Goal: Information Seeking & Learning: Learn about a topic

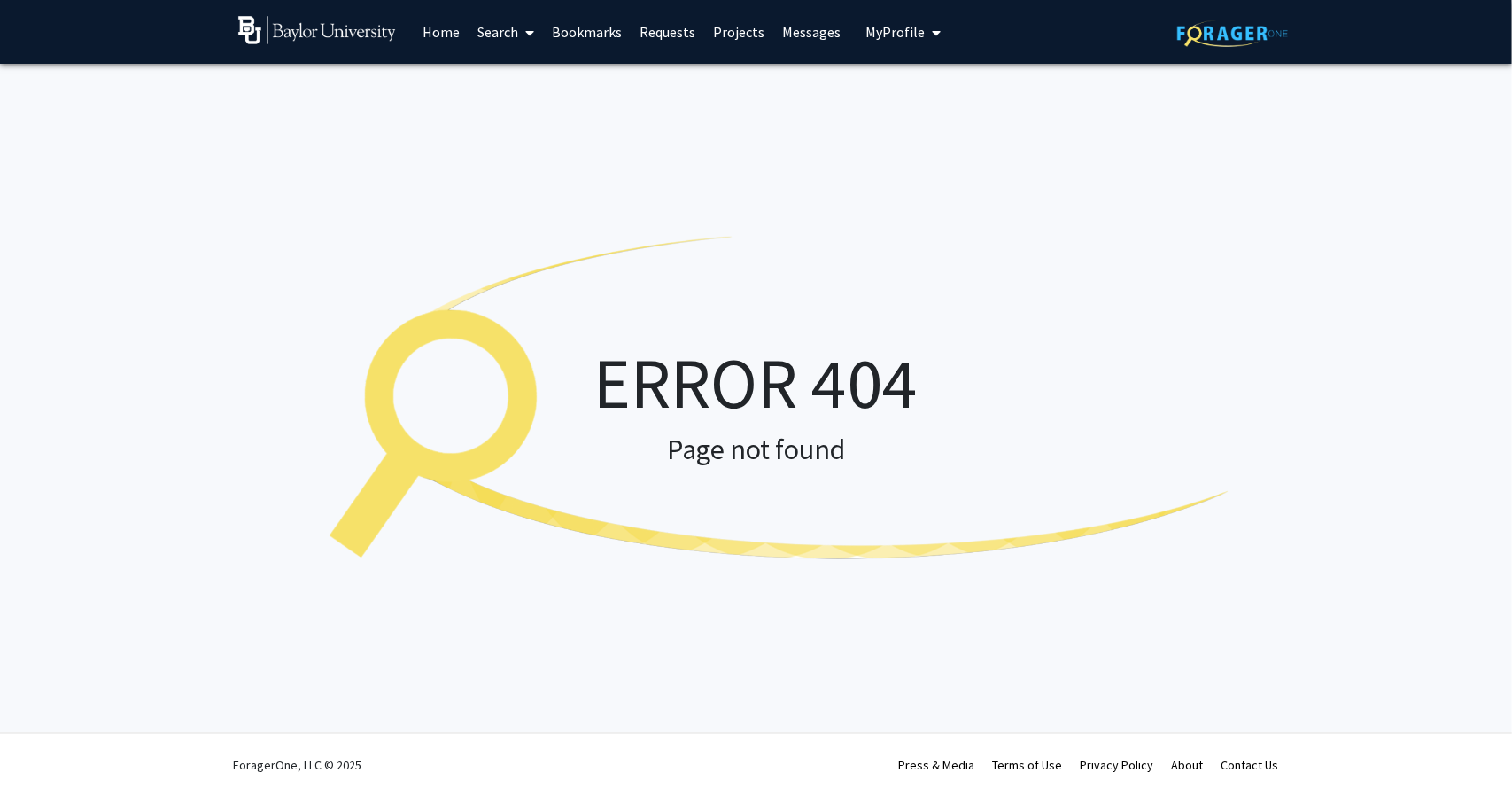
click at [446, 30] on link "Home" at bounding box center [441, 32] width 55 height 62
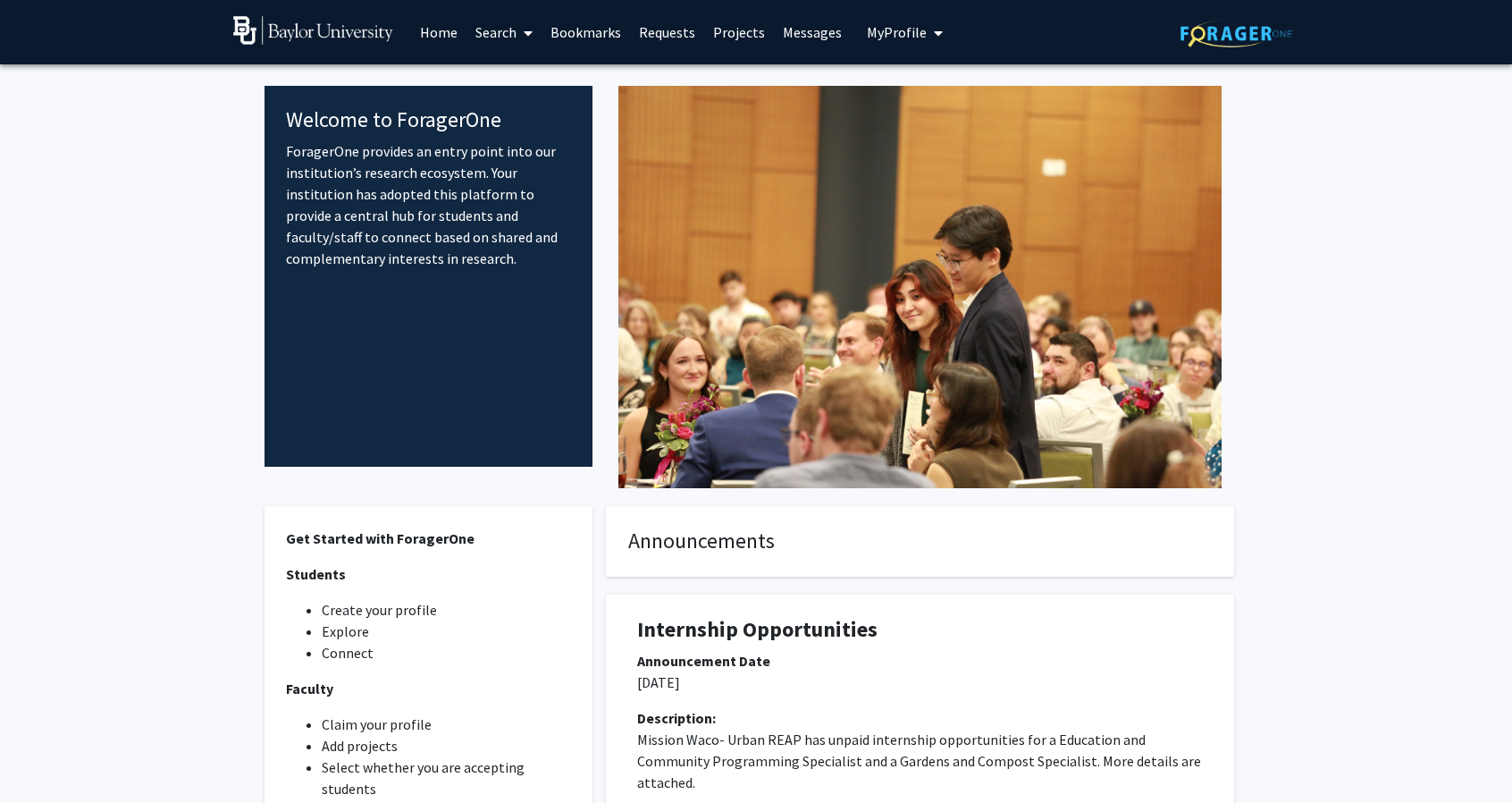
click at [876, 44] on button "My Profile" at bounding box center [904, 32] width 87 height 64
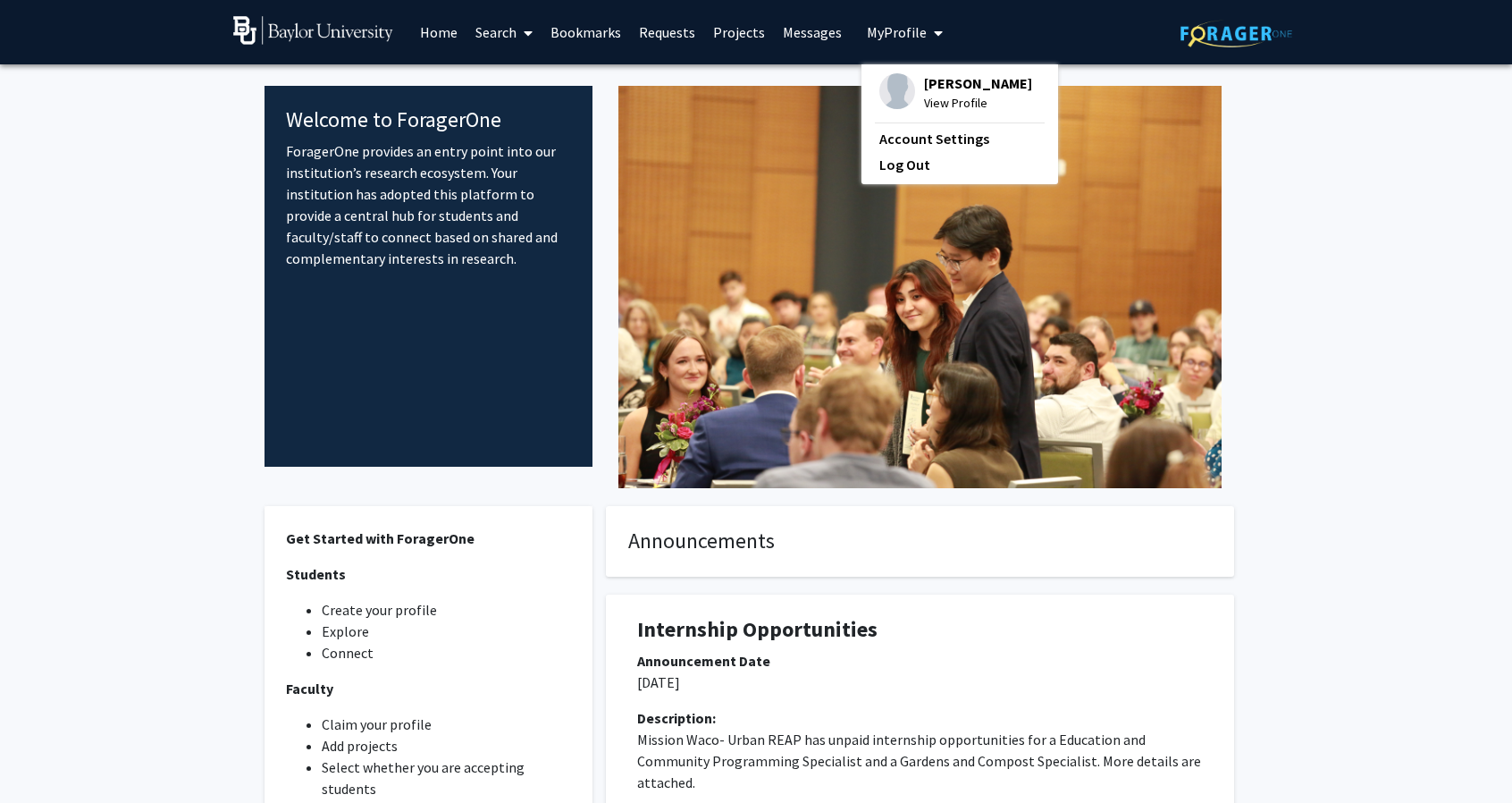
click at [955, 91] on span "[PERSON_NAME]" at bounding box center [978, 83] width 108 height 19
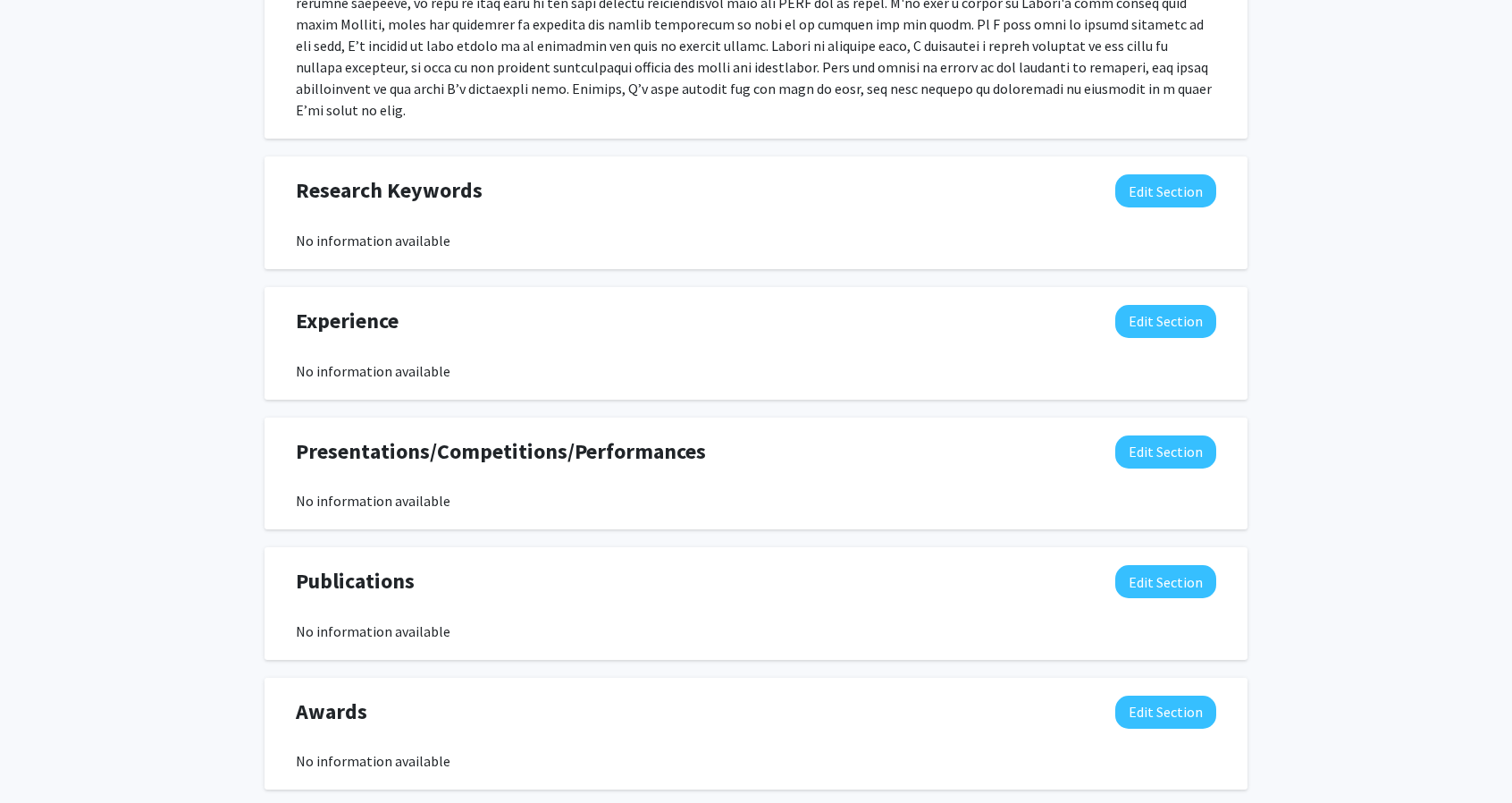
scroll to position [1210, 0]
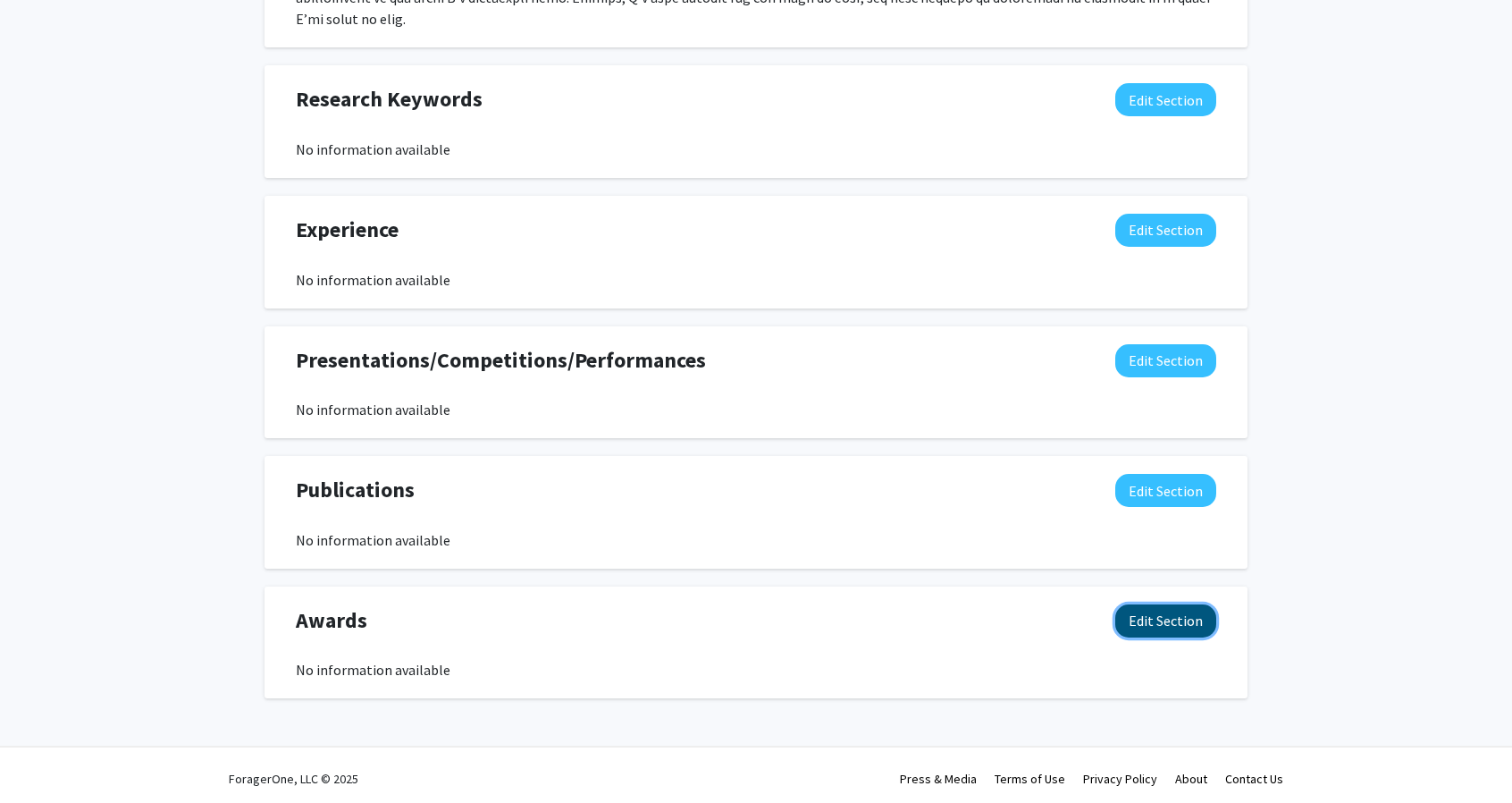
click at [1177, 608] on button "Edit Section" at bounding box center [1166, 621] width 101 height 33
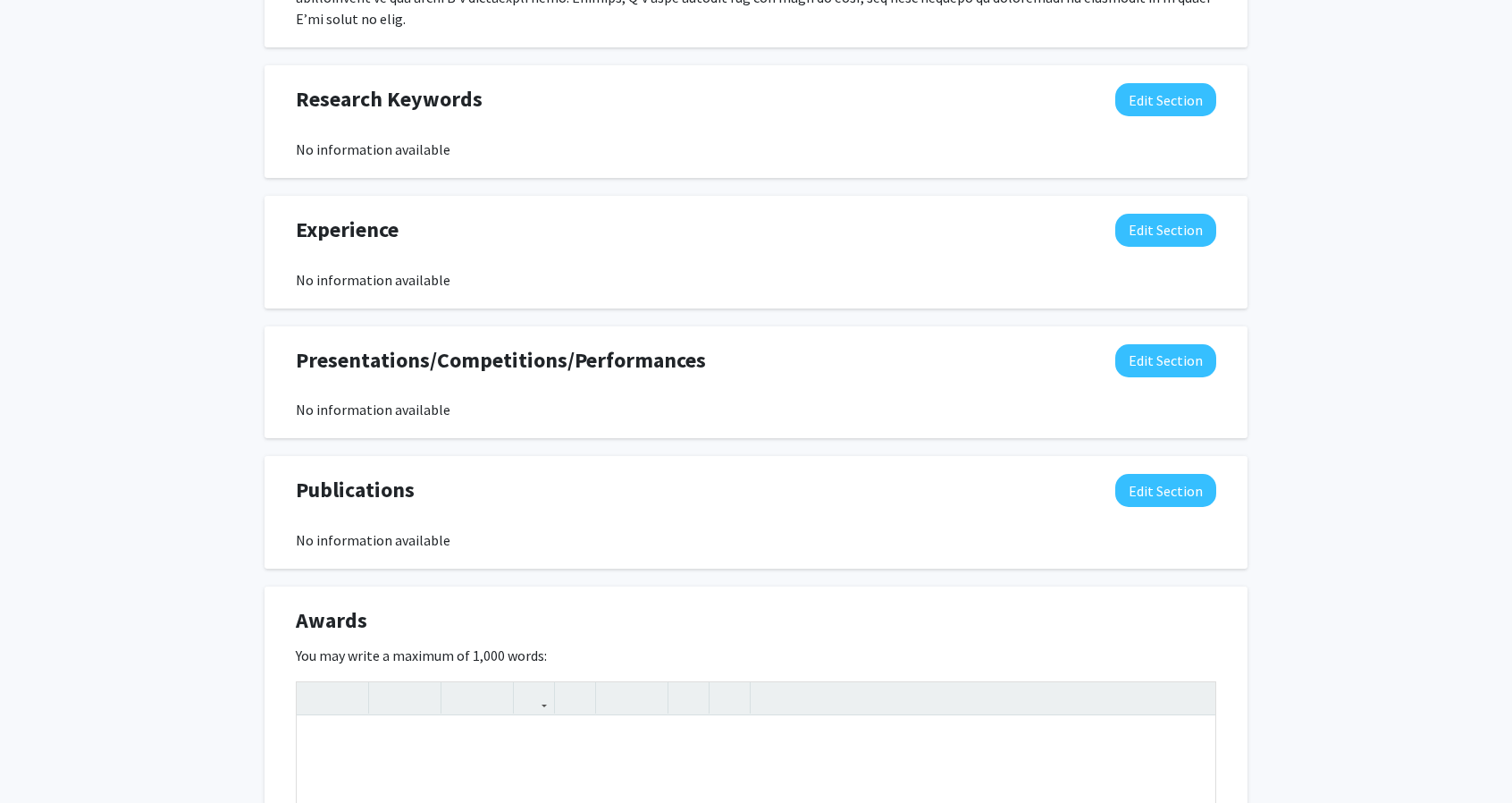
scroll to position [1597, 0]
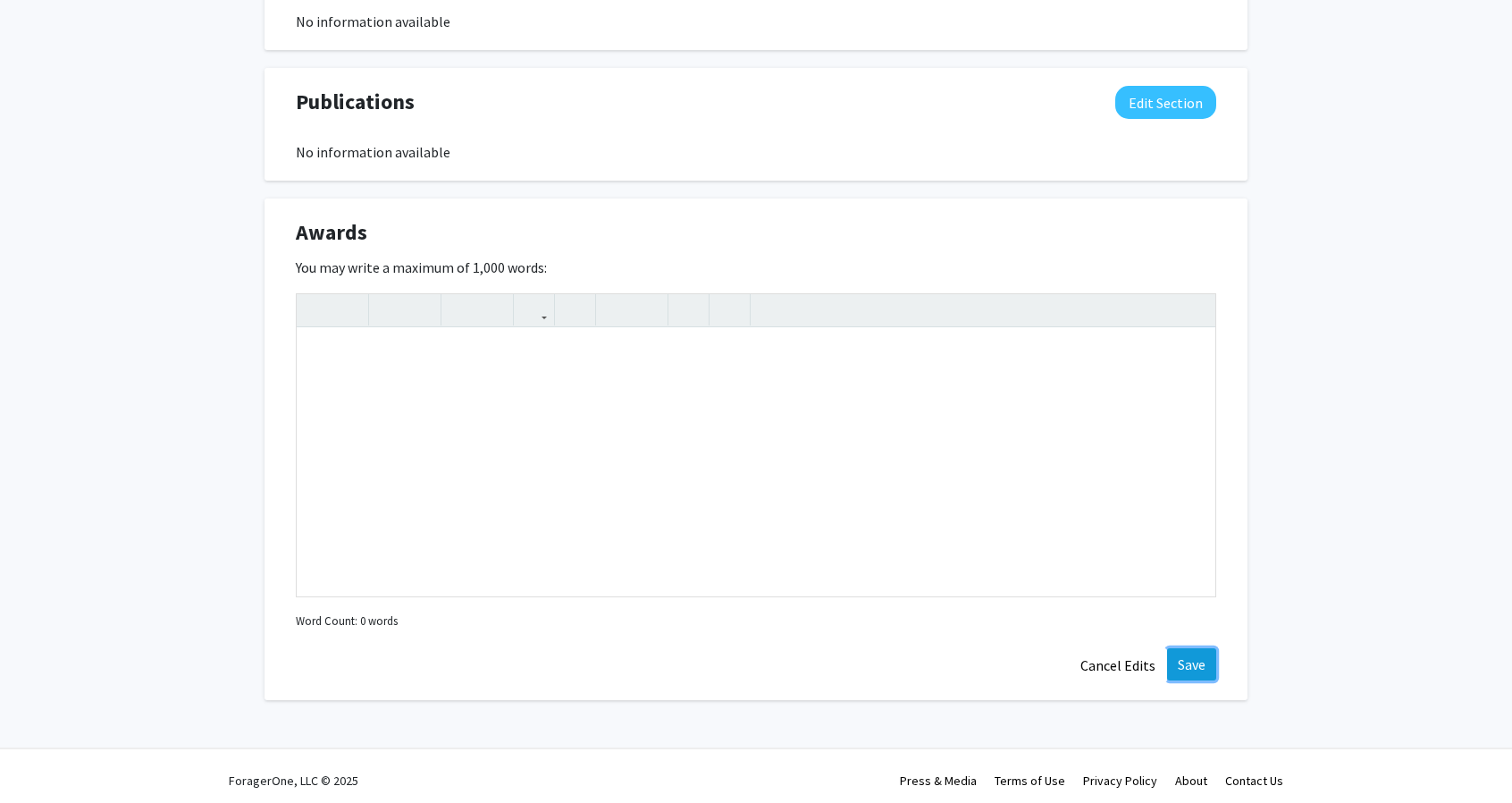
click at [1193, 662] on button "Save" at bounding box center [1191, 664] width 50 height 32
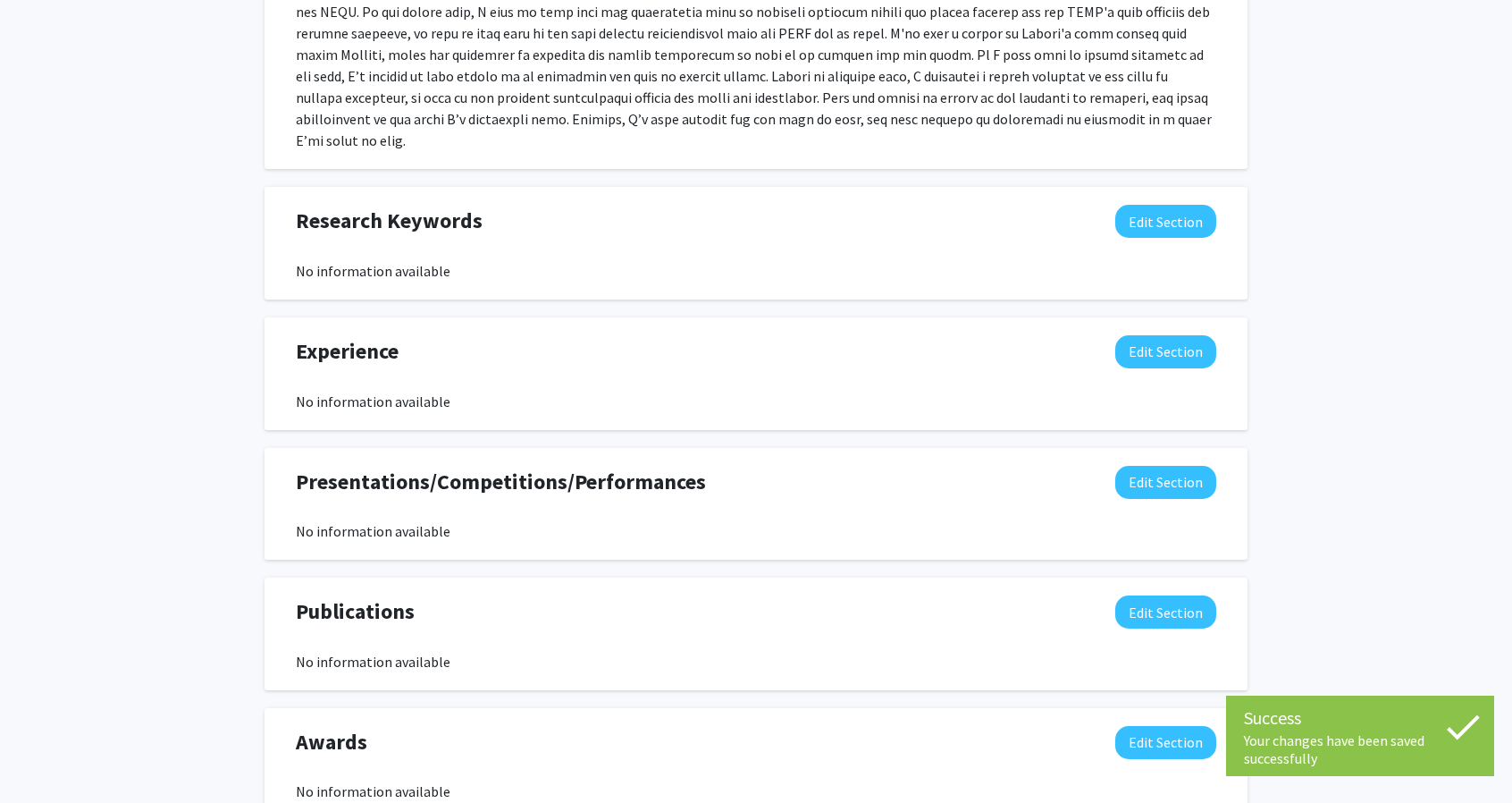
scroll to position [0, 0]
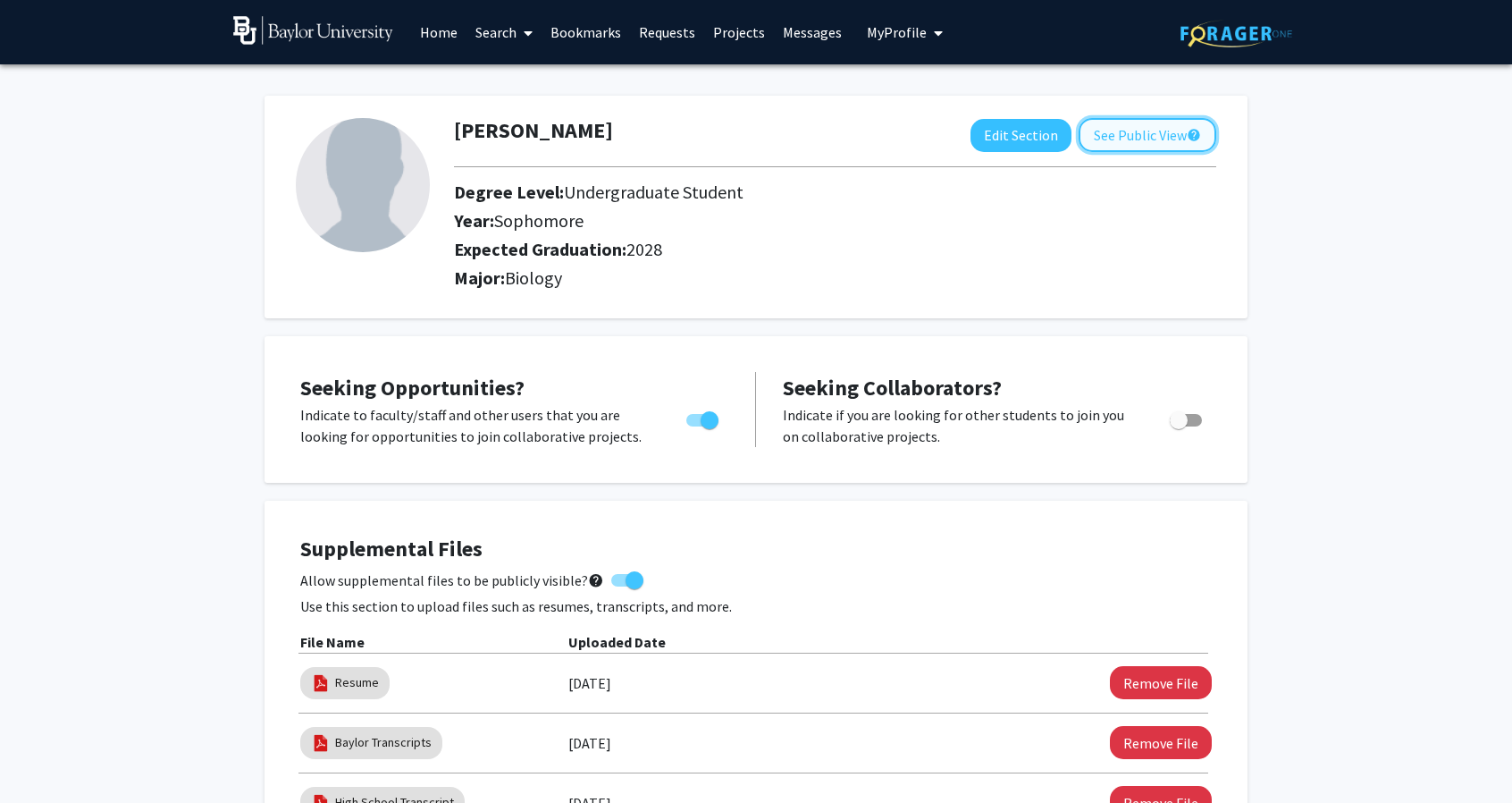
click at [1121, 138] on button "See Public View help" at bounding box center [1147, 134] width 137 height 34
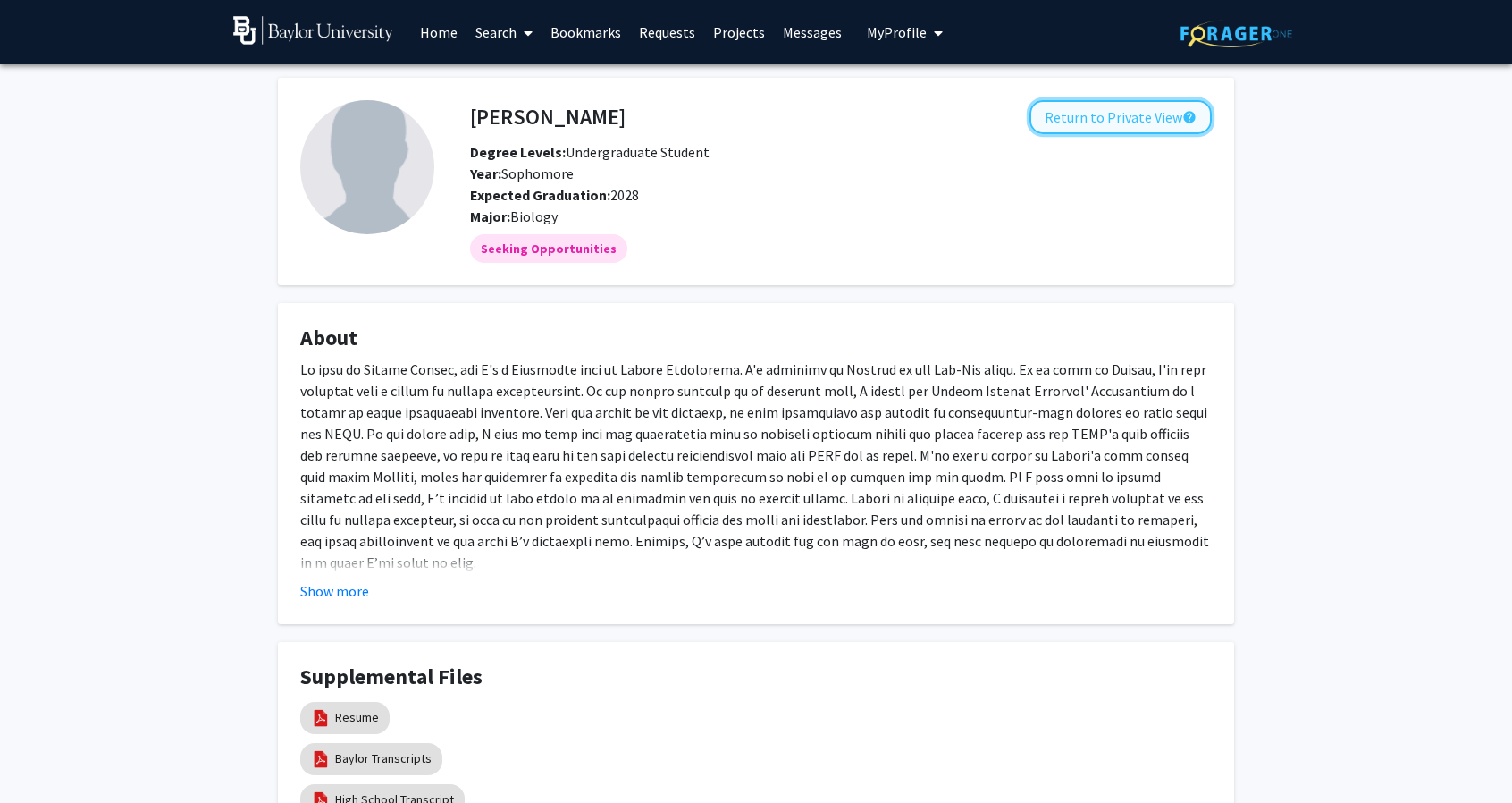
click at [1147, 128] on button "Return to Private View help" at bounding box center [1120, 117] width 182 height 34
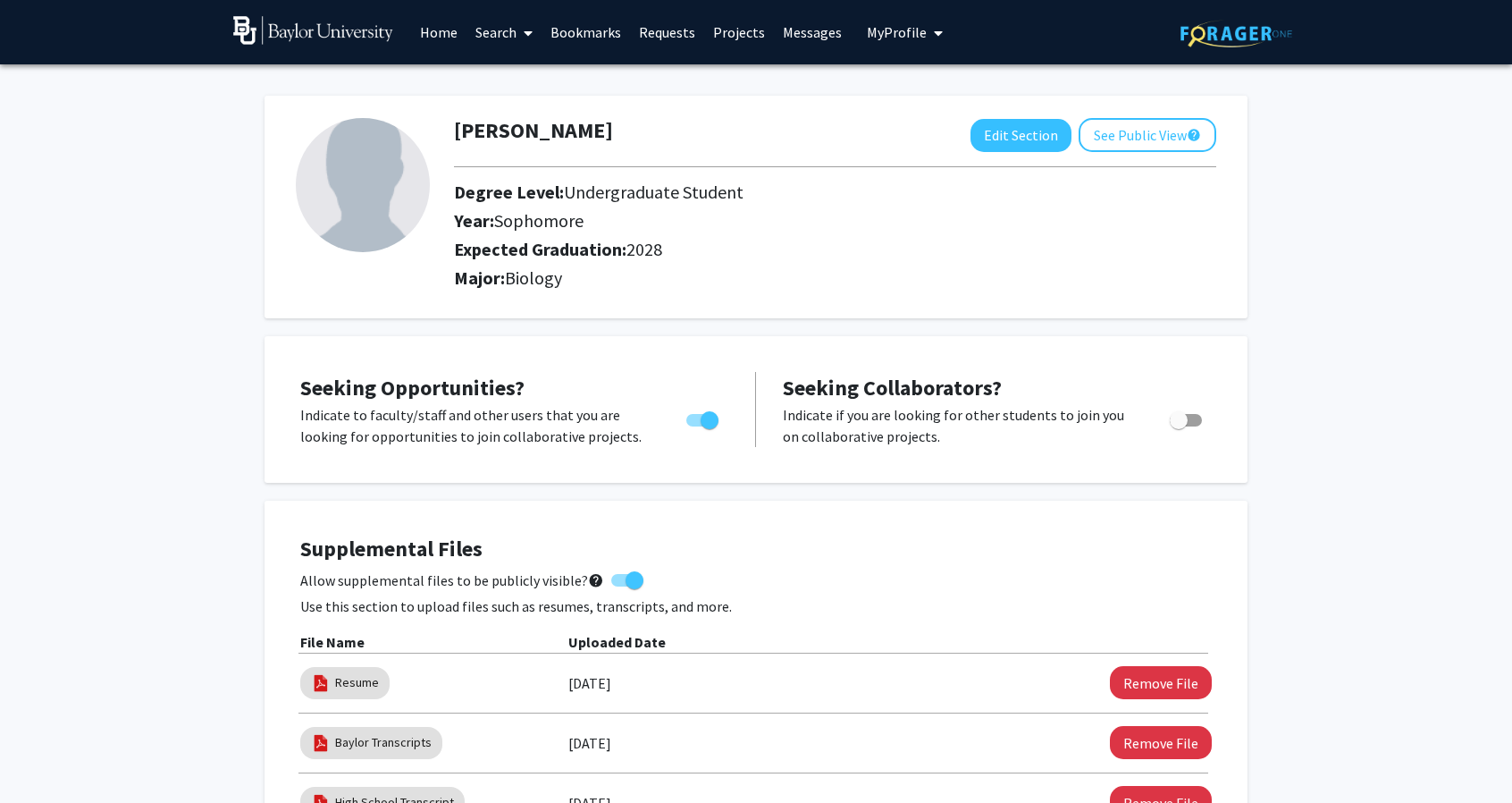
click at [666, 39] on link "Requests" at bounding box center [666, 32] width 74 height 62
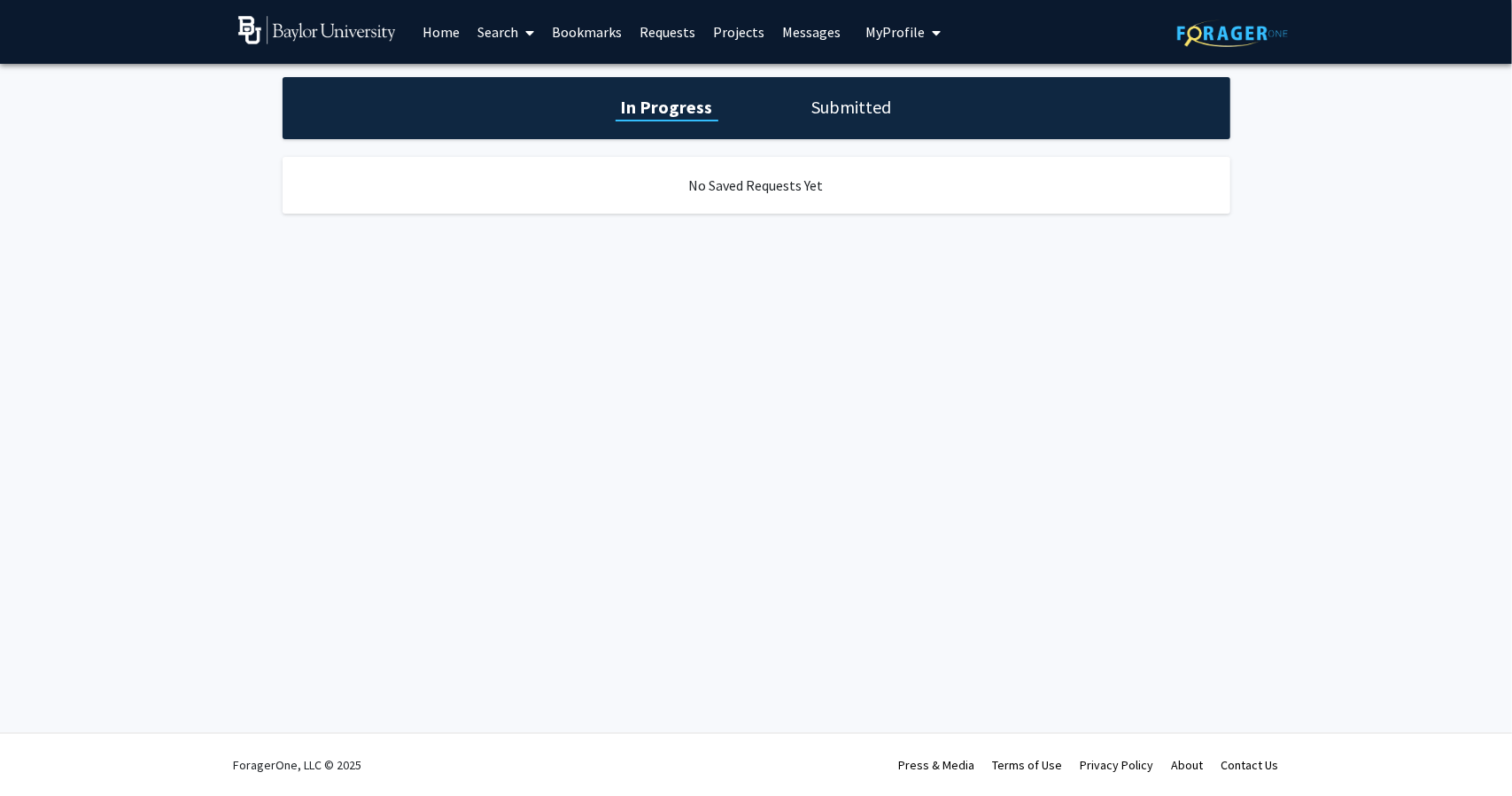
click at [750, 40] on link "Projects" at bounding box center [739, 32] width 69 height 62
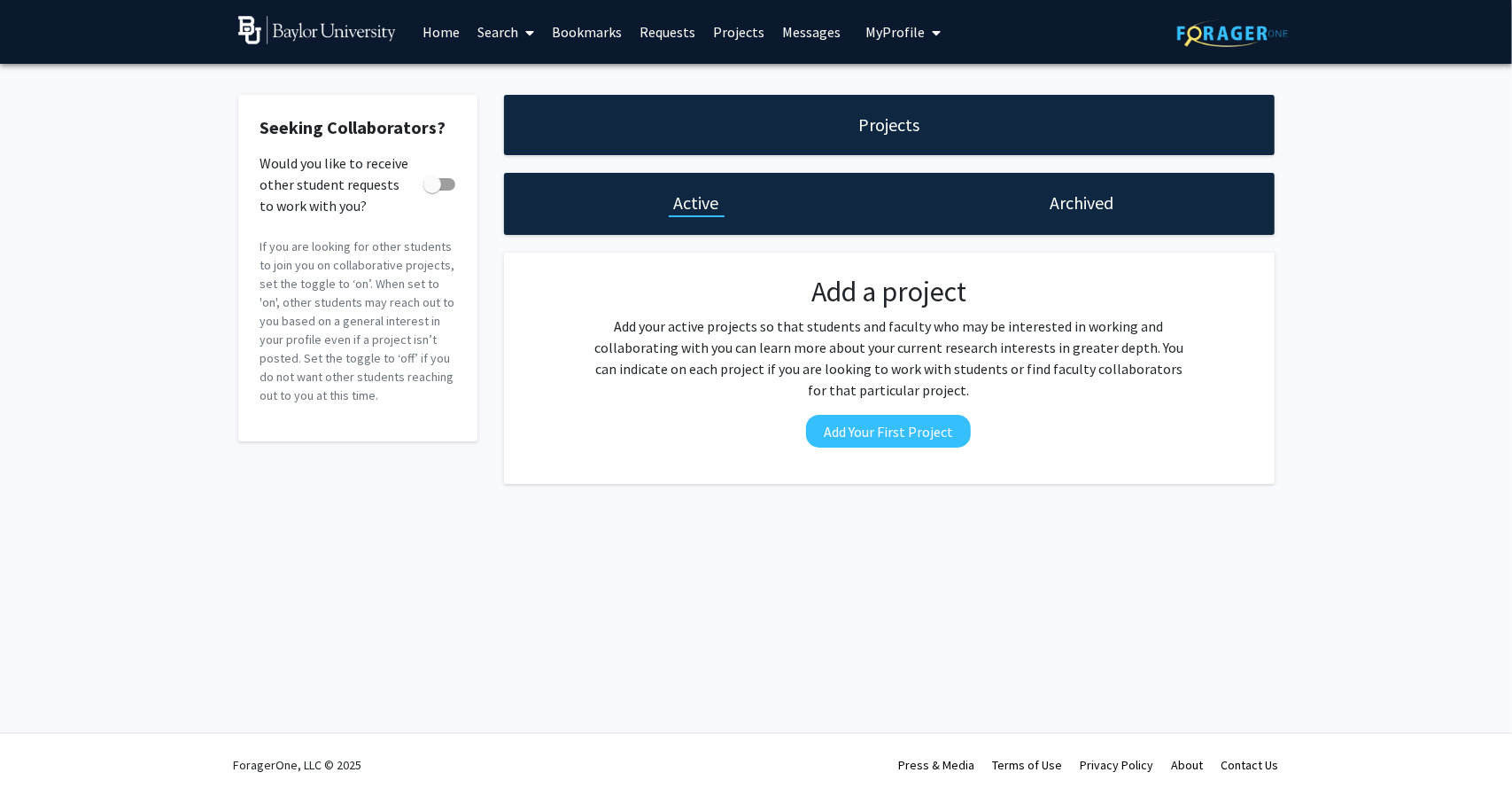
click at [613, 27] on link "Bookmarks" at bounding box center [586, 32] width 88 height 62
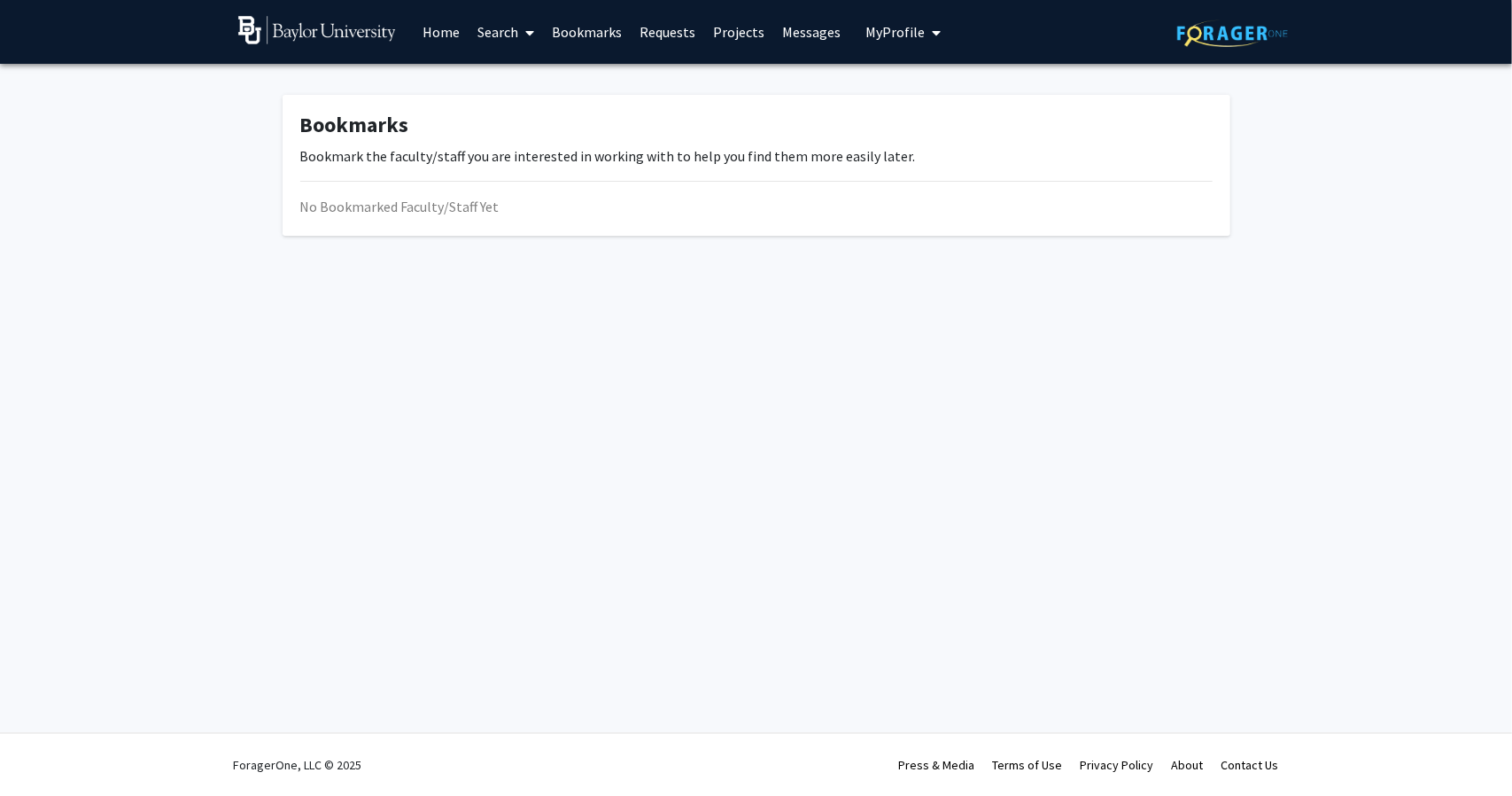
click at [470, 31] on link "Search" at bounding box center [505, 32] width 74 height 62
click at [563, 77] on span "Faculty/Staff" at bounding box center [533, 81] width 130 height 36
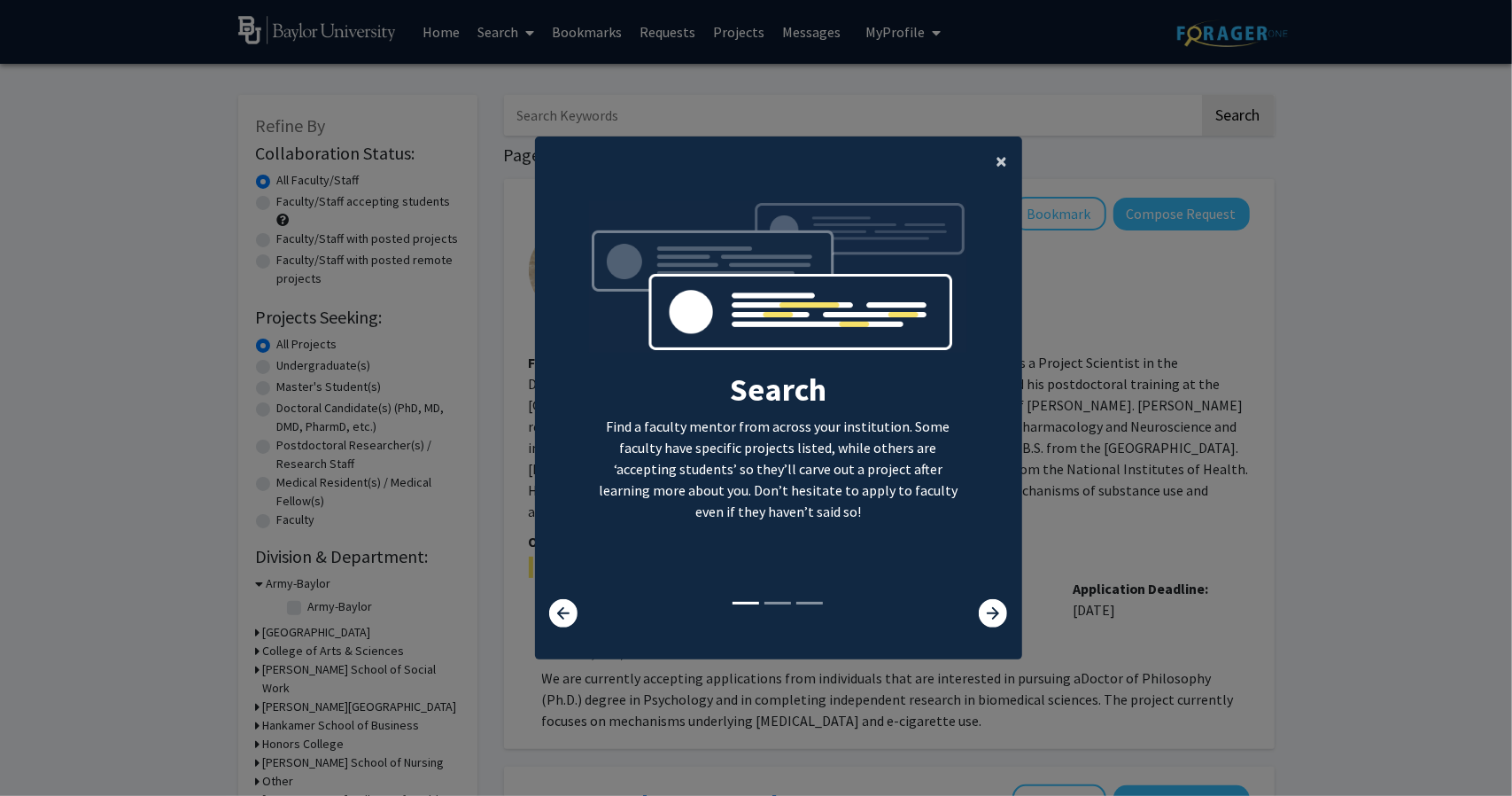
click at [1002, 163] on button "×" at bounding box center [1002, 160] width 40 height 49
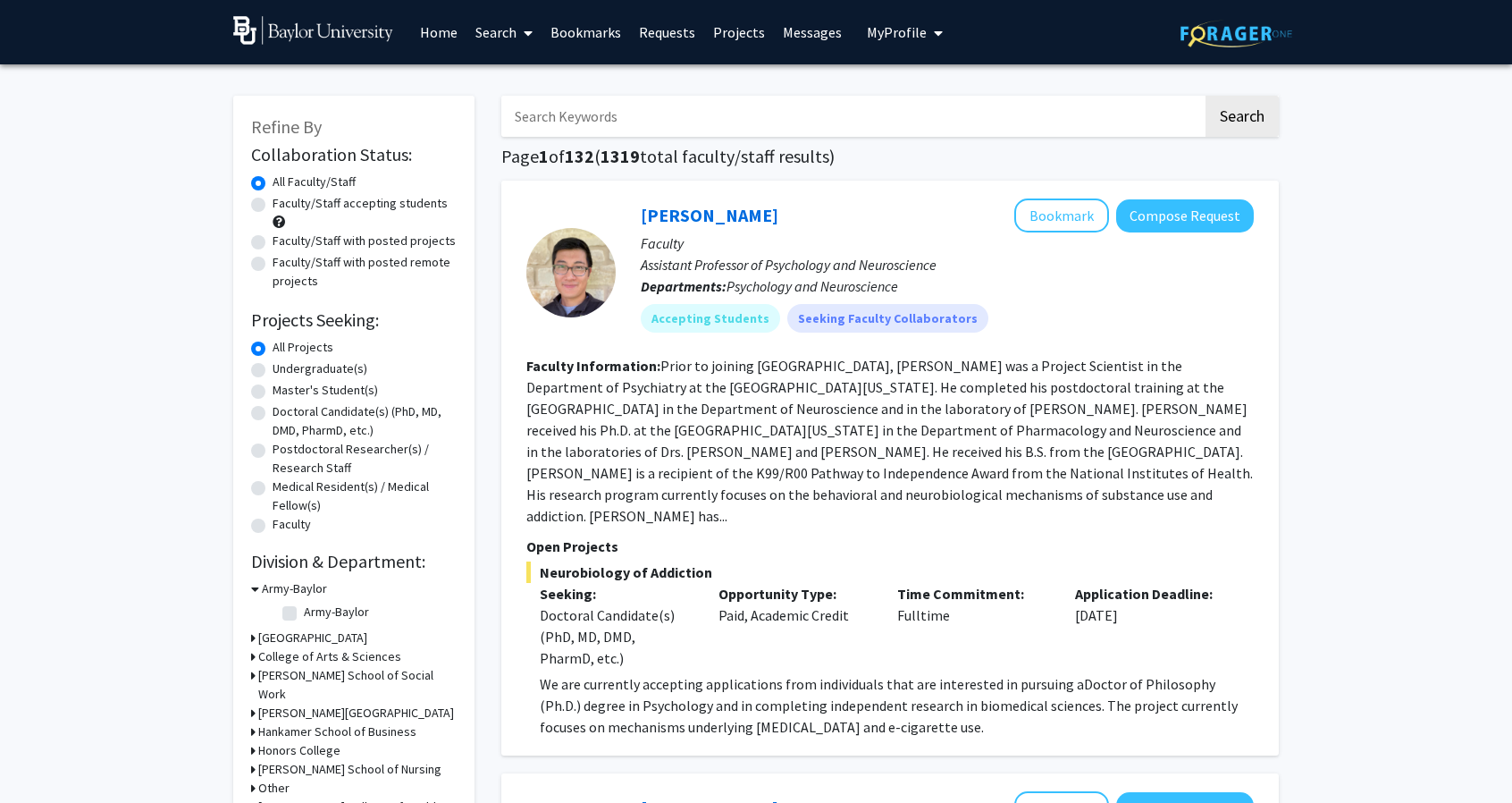
click at [272, 368] on label "Undergraduate(s)" at bounding box center [319, 368] width 94 height 18
click at [272, 368] on input "Undergraduate(s)" at bounding box center [278, 365] width 12 height 12
radio input "true"
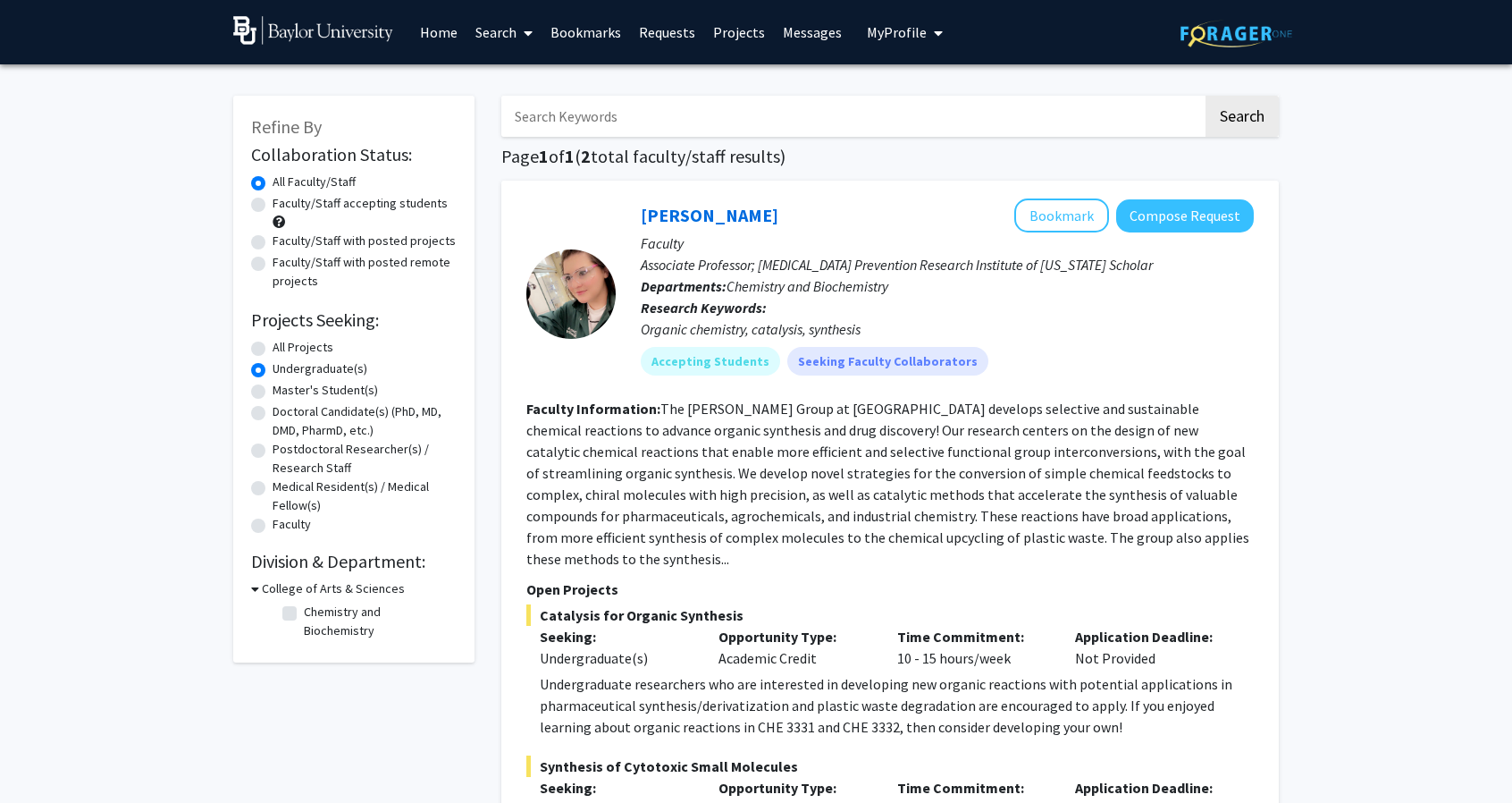
click at [272, 201] on label "Faculty/Staff accepting students" at bounding box center [360, 202] width 175 height 18
click at [272, 201] on input "Faculty/Staff accepting students" at bounding box center [278, 200] width 12 height 12
radio input "true"
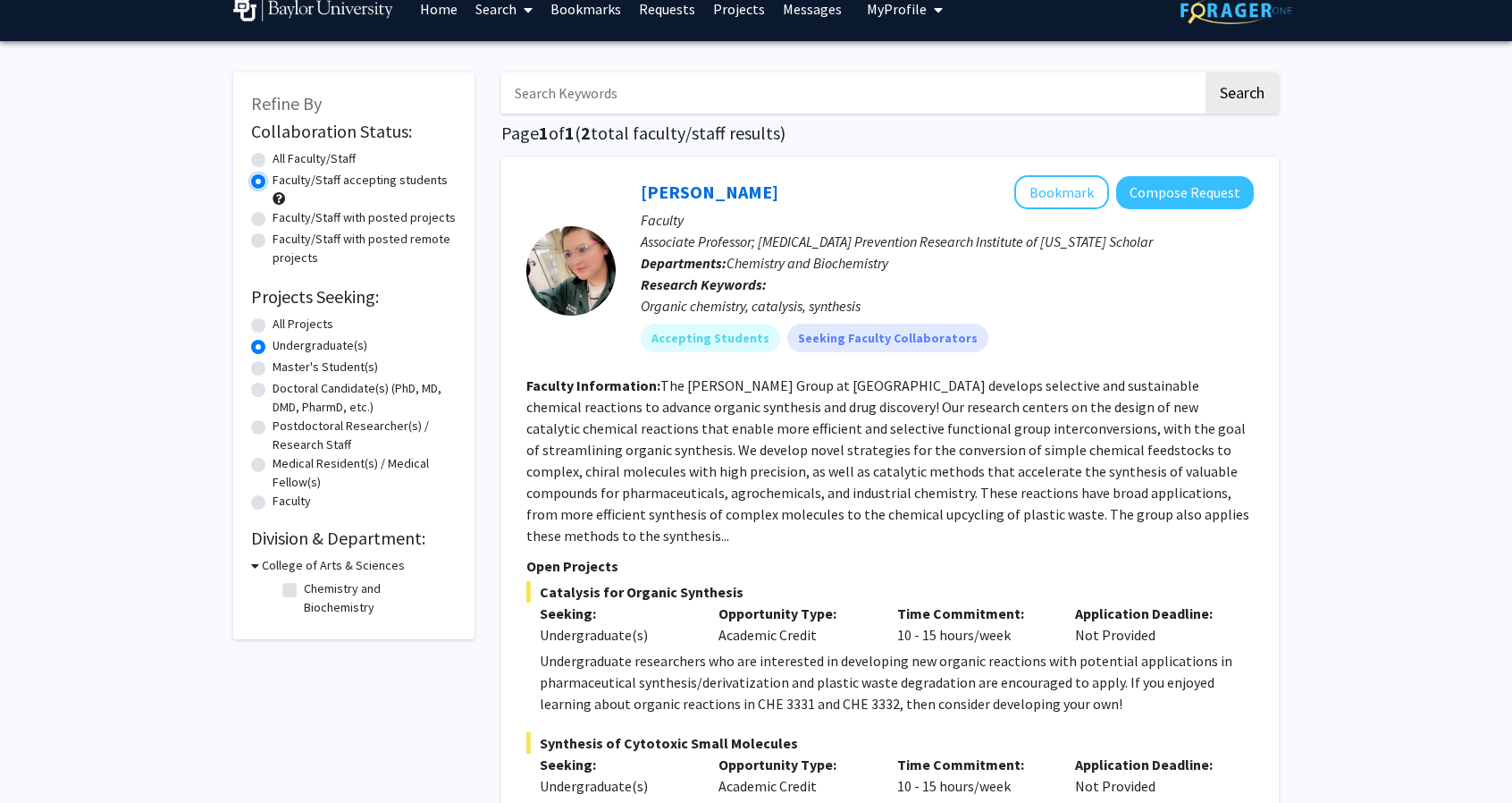
scroll to position [27, 0]
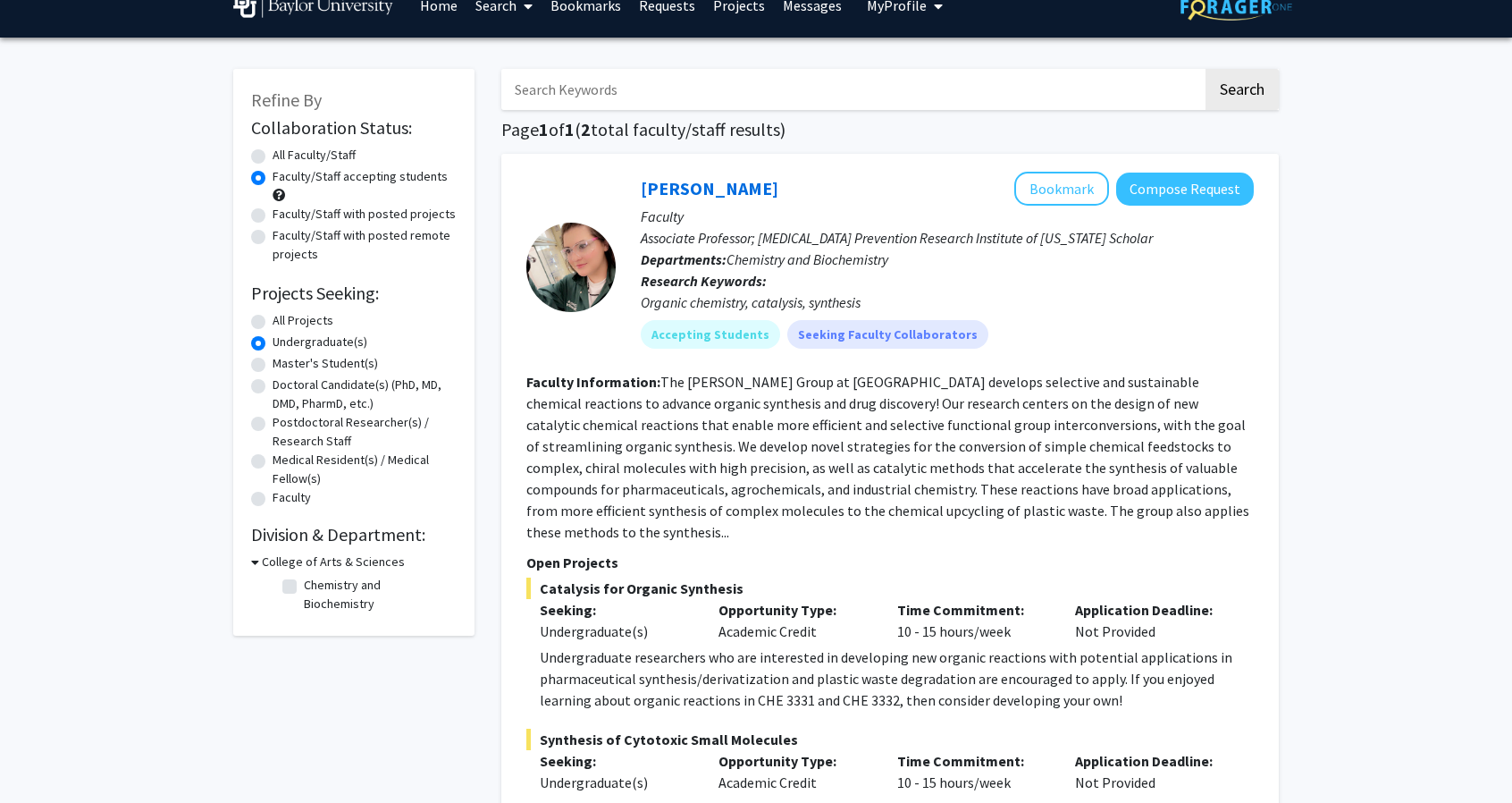
click at [293, 569] on h3 "College of Arts & Sciences" at bounding box center [333, 562] width 143 height 18
click at [301, 567] on h3 "College of Arts & Sciences" at bounding box center [329, 562] width 143 height 18
click at [272, 155] on label "All Faculty/Staff" at bounding box center [313, 155] width 83 height 18
click at [272, 155] on input "All Faculty/Staff" at bounding box center [278, 152] width 12 height 12
radio input "true"
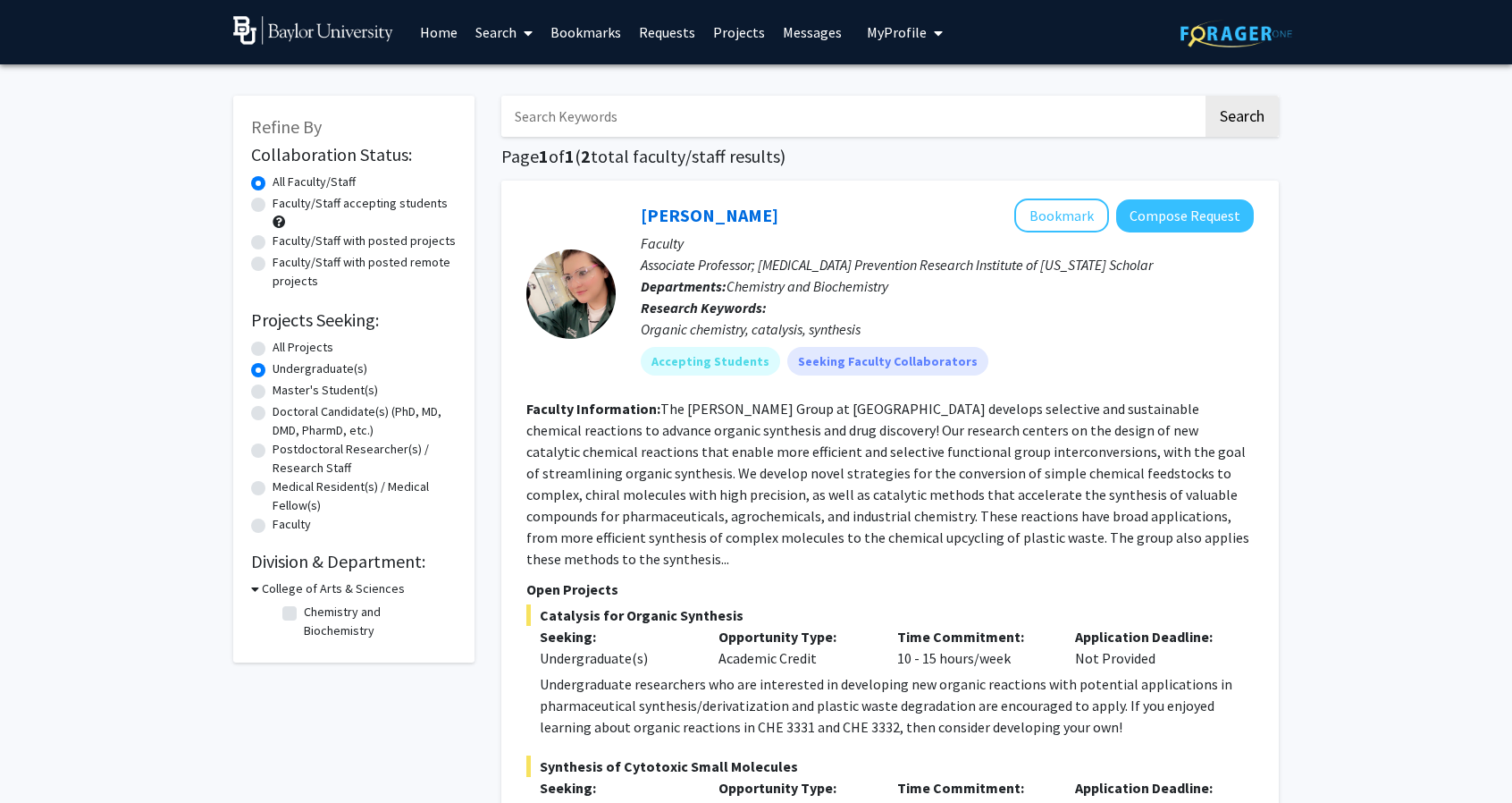
click at [272, 208] on label "Faculty/Staff accepting students" at bounding box center [360, 202] width 175 height 18
click at [272, 205] on input "Faculty/Staff accepting students" at bounding box center [278, 200] width 12 height 12
radio input "true"
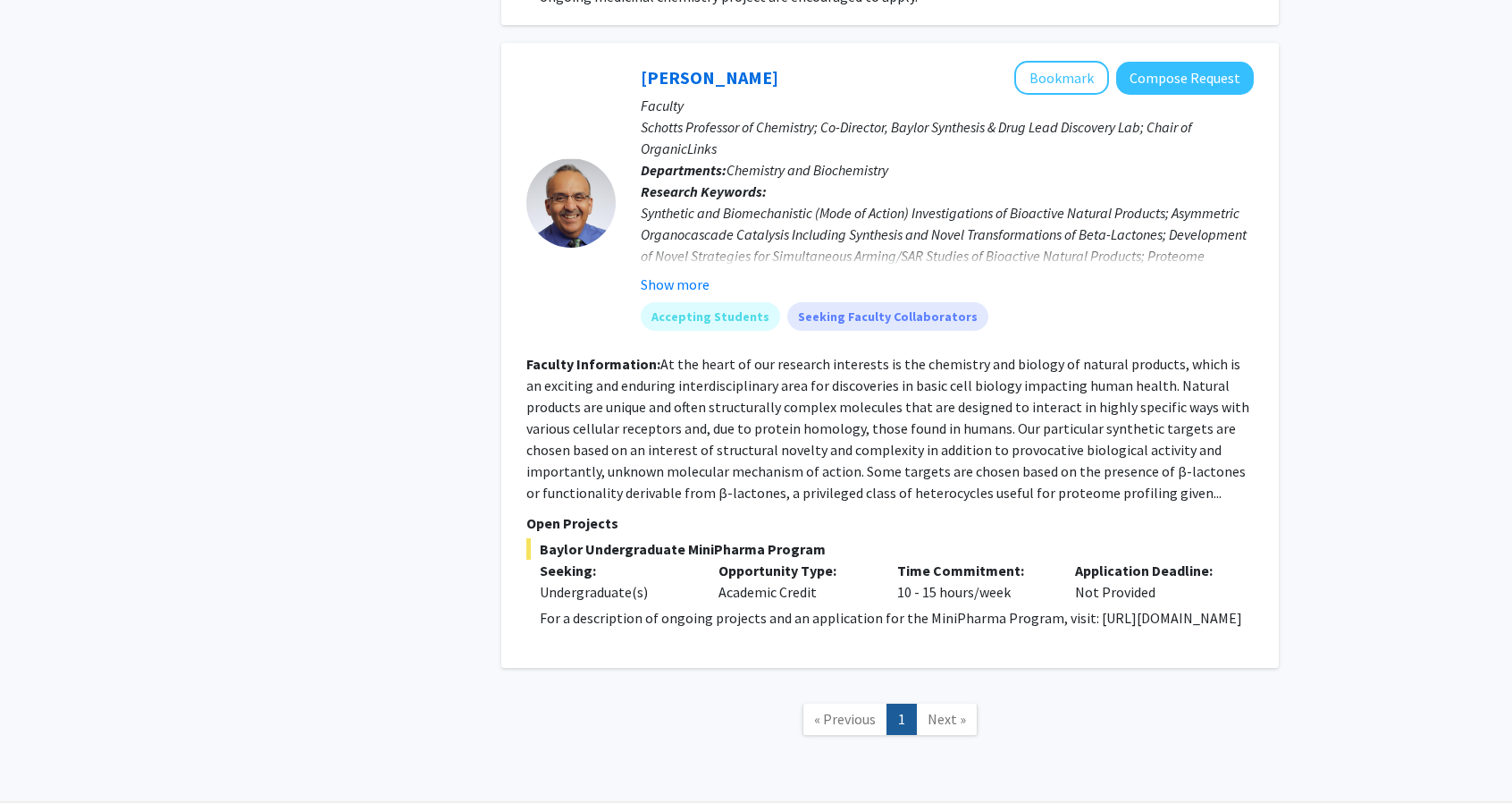
scroll to position [857, 0]
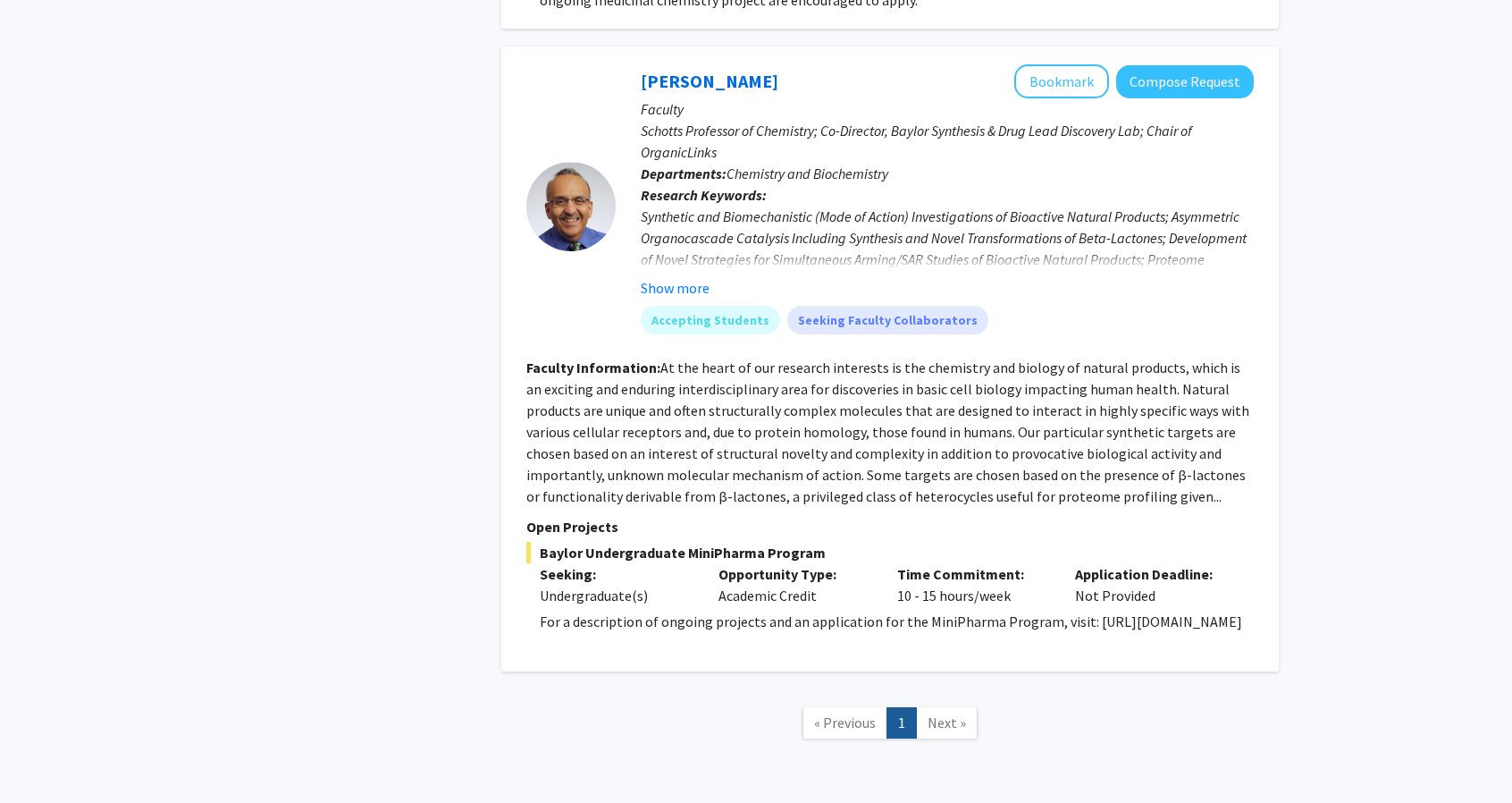
click at [940, 723] on span "Next »" at bounding box center [946, 722] width 38 height 18
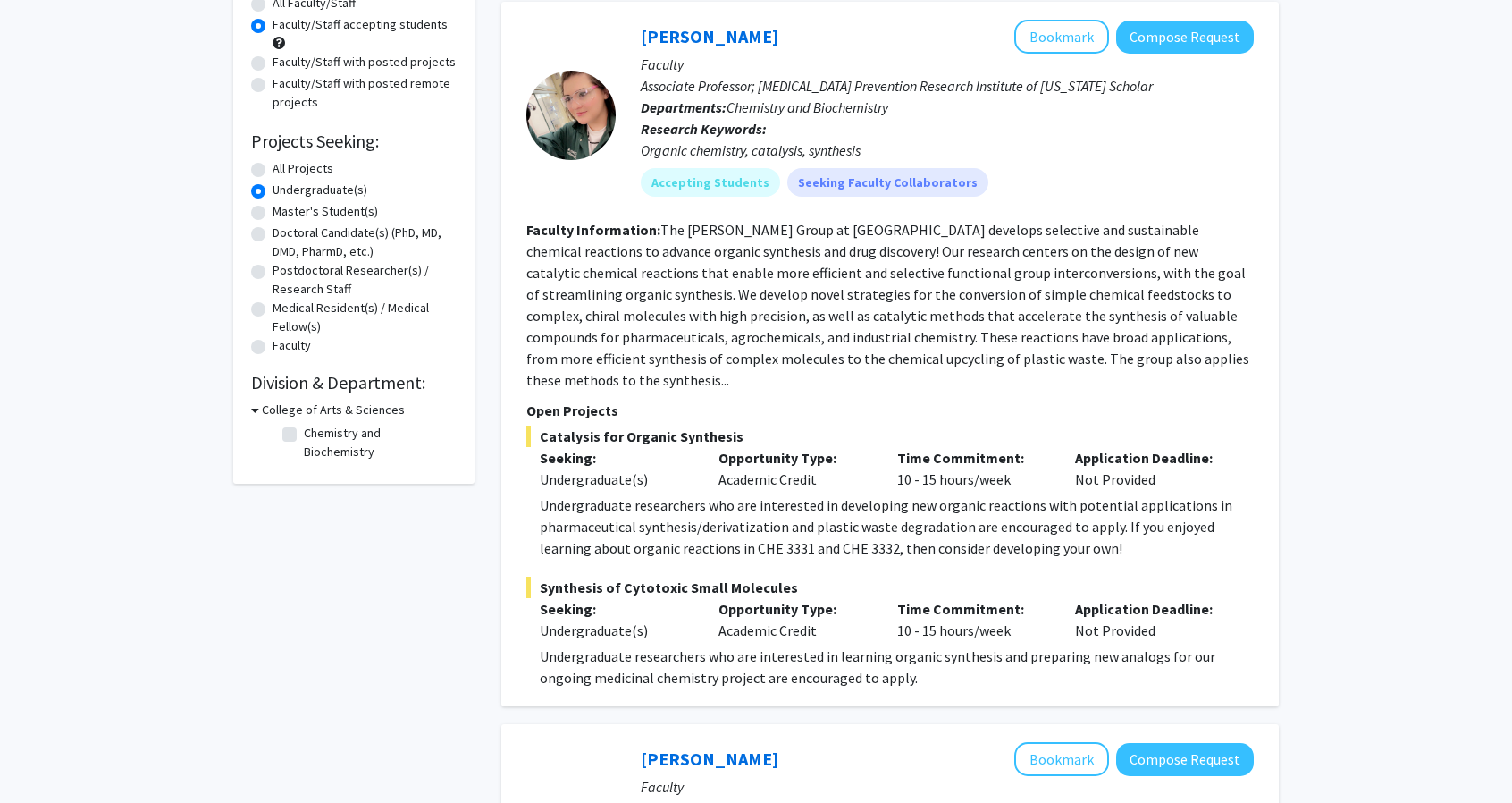
scroll to position [0, 0]
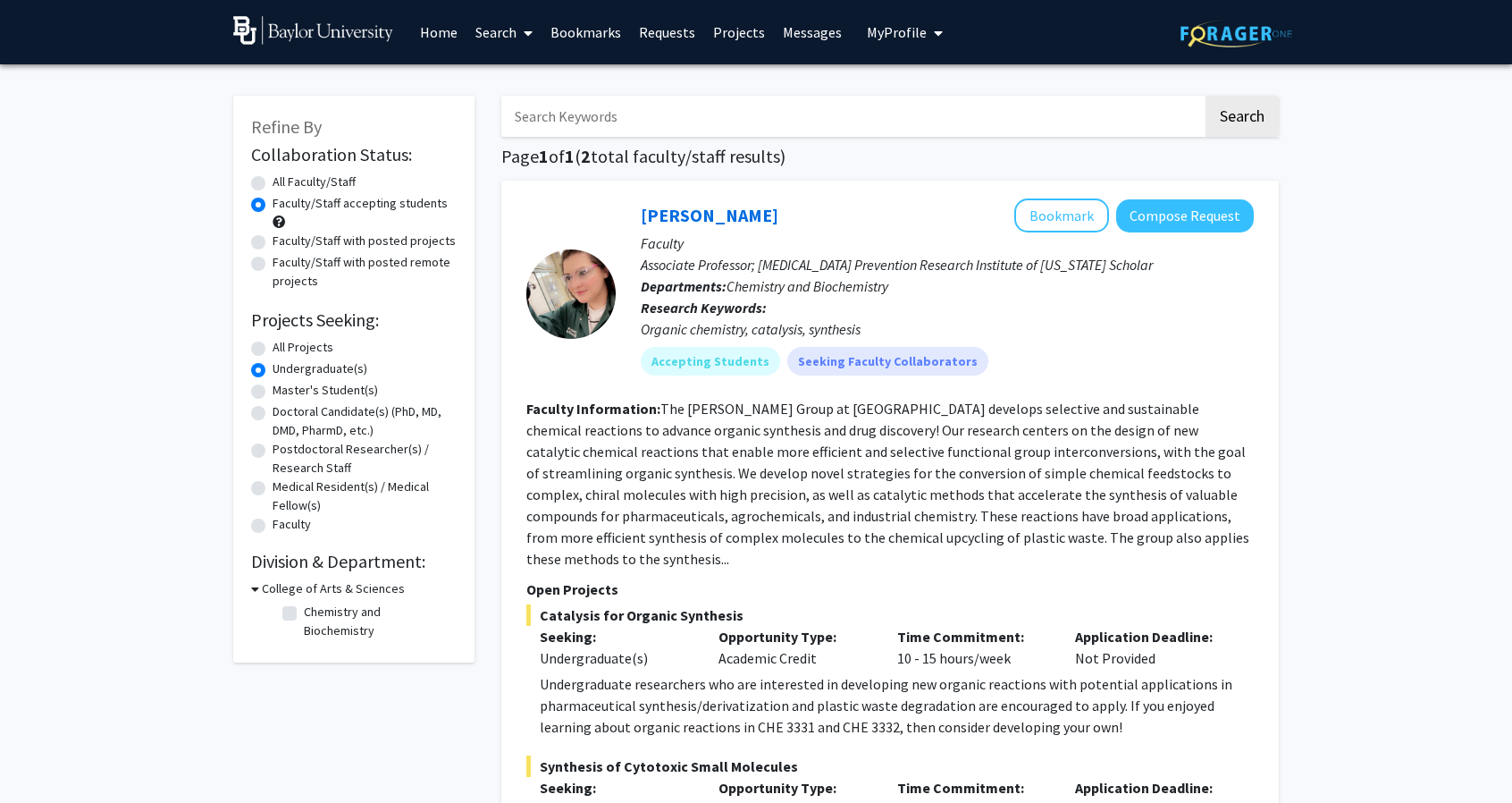
click at [272, 347] on label "All Projects" at bounding box center [303, 347] width 60 height 18
click at [272, 347] on input "All Projects" at bounding box center [278, 344] width 12 height 12
radio input "true"
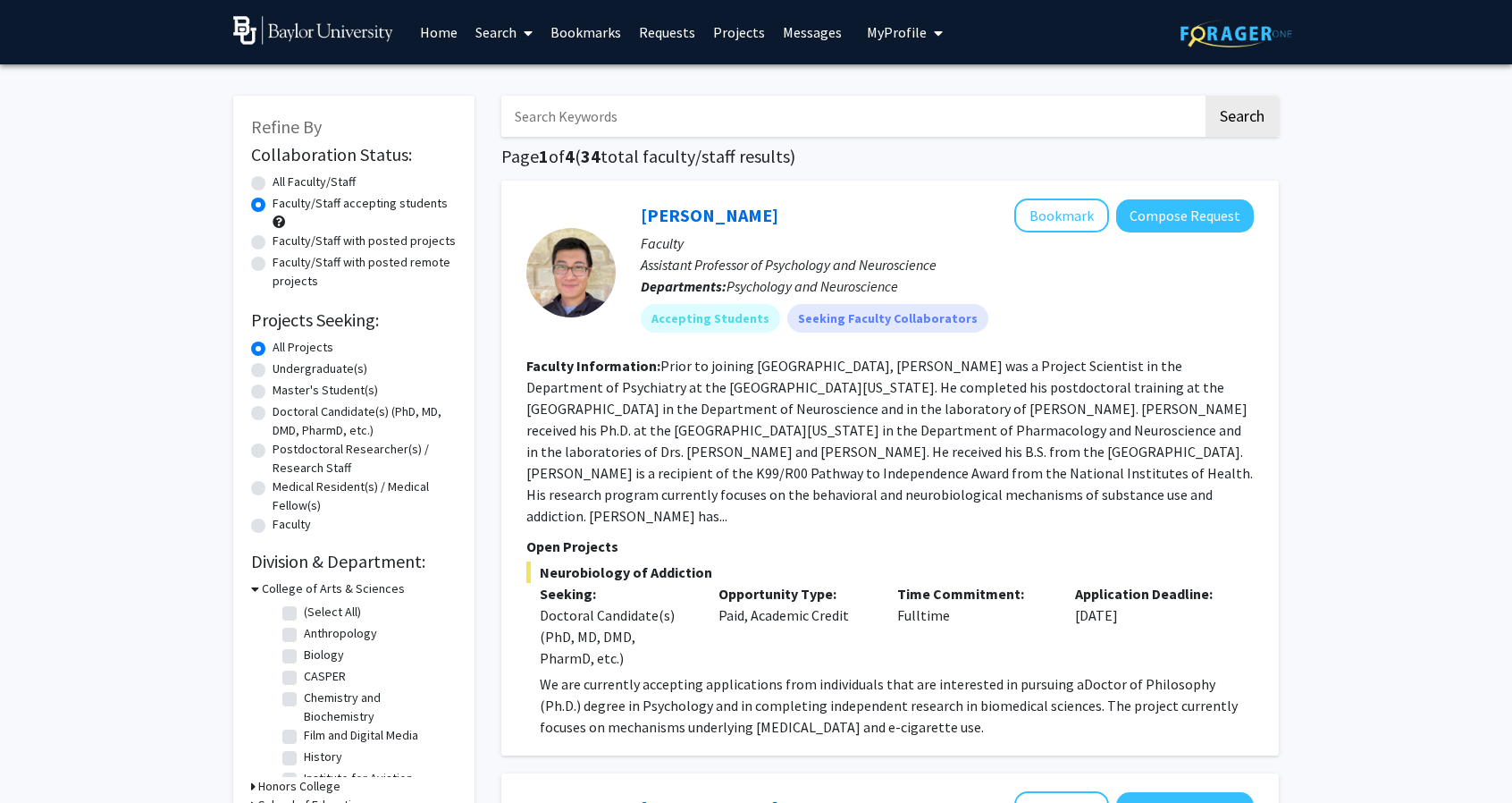
click at [272, 373] on label "Undergraduate(s)" at bounding box center [319, 368] width 94 height 18
click at [272, 371] on input "Undergraduate(s)" at bounding box center [278, 365] width 12 height 12
radio input "true"
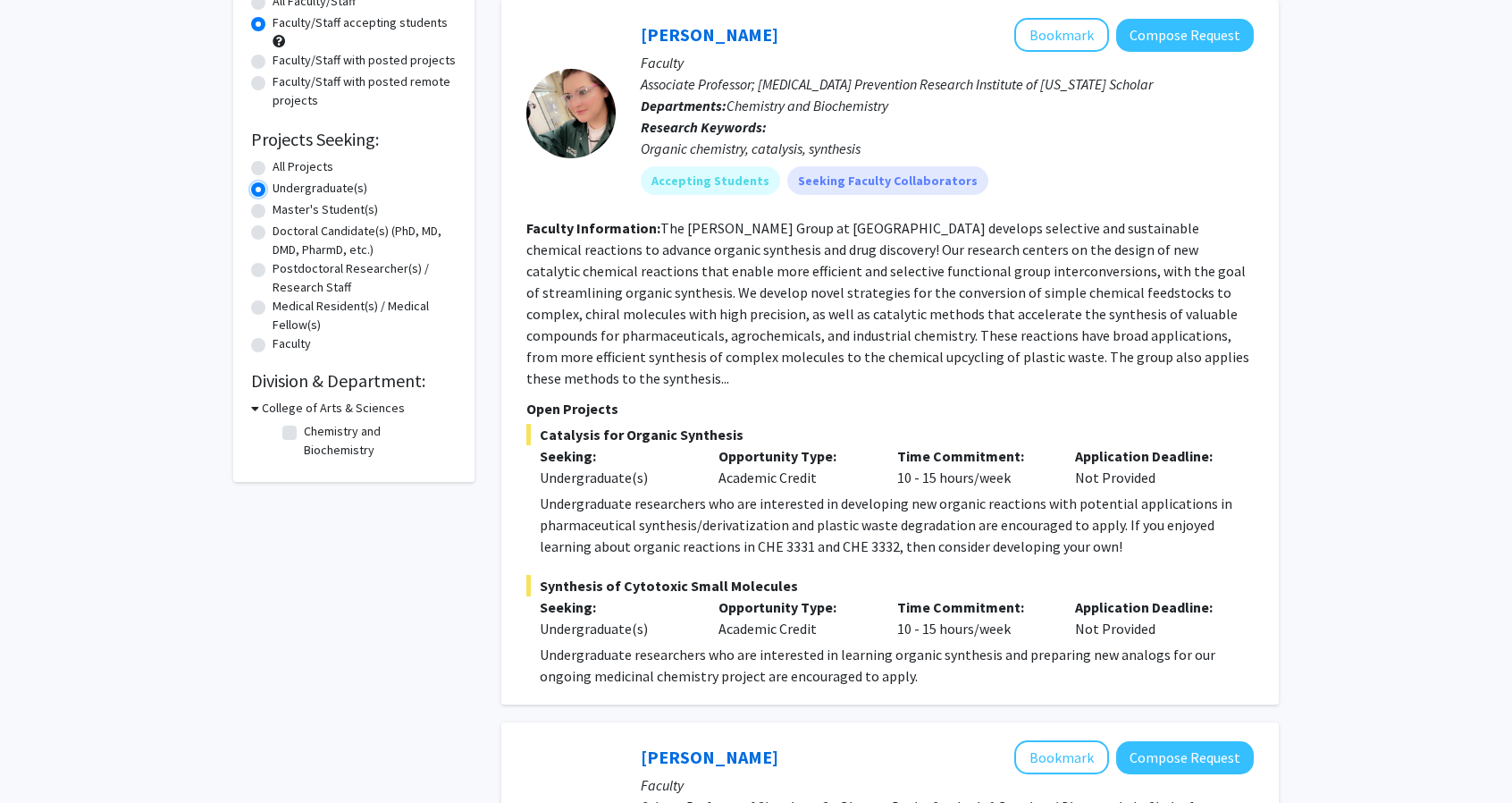
scroll to position [171, 0]
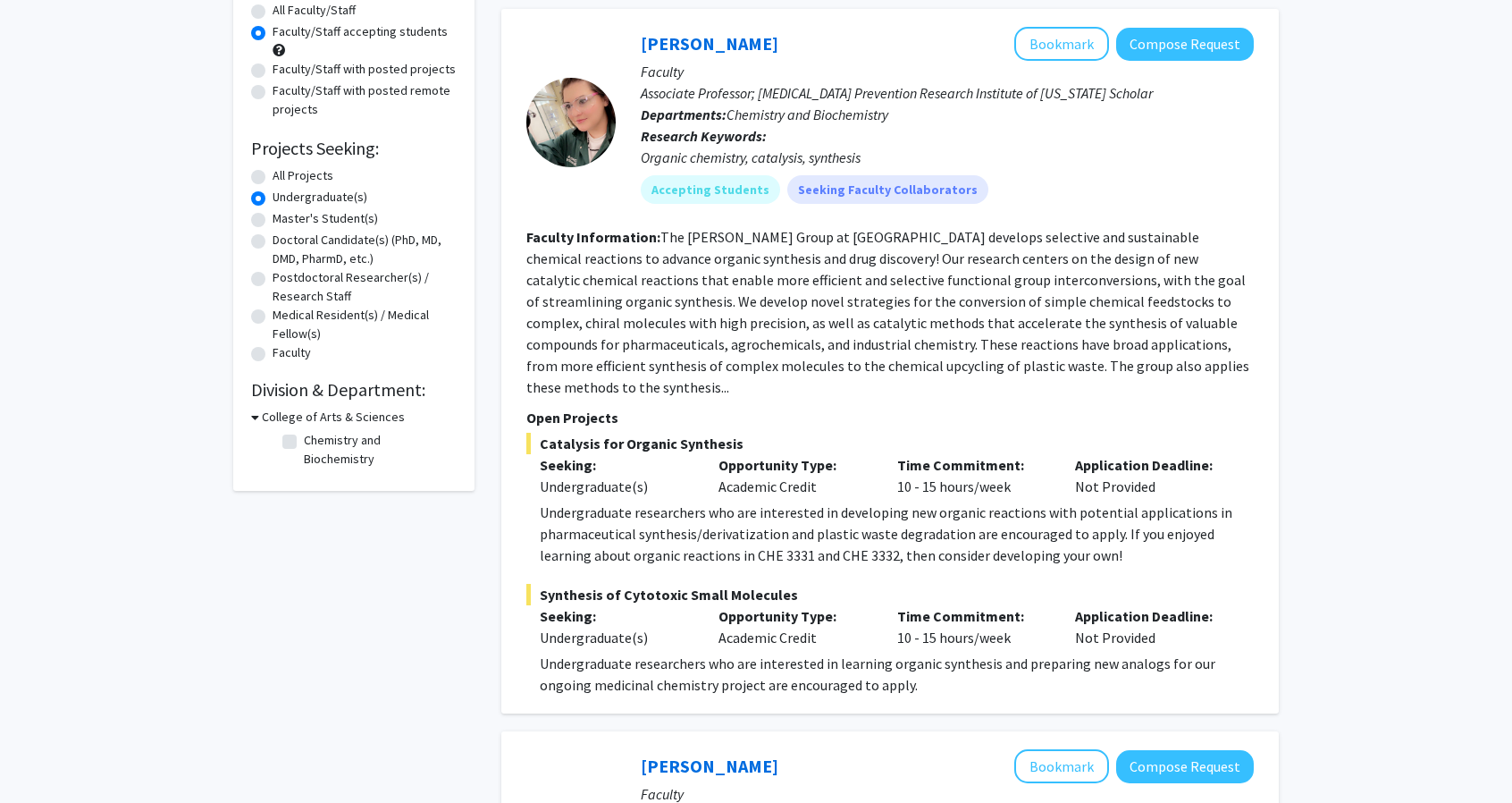
click at [1227, 365] on fg-read-more "The [PERSON_NAME] Group at [GEOGRAPHIC_DATA] develops selective and sustainable…" at bounding box center [887, 311] width 723 height 168
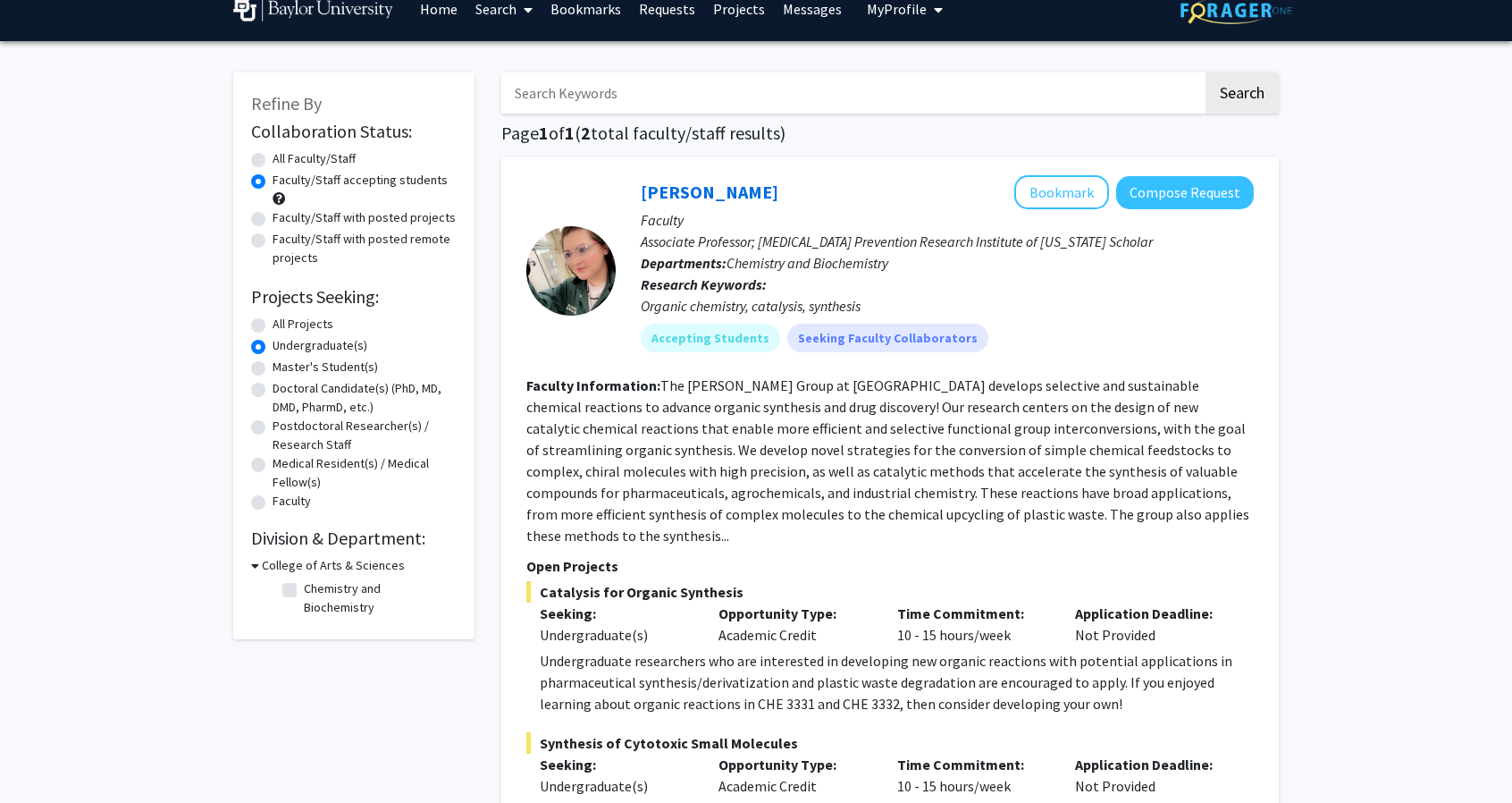
scroll to position [0, 0]
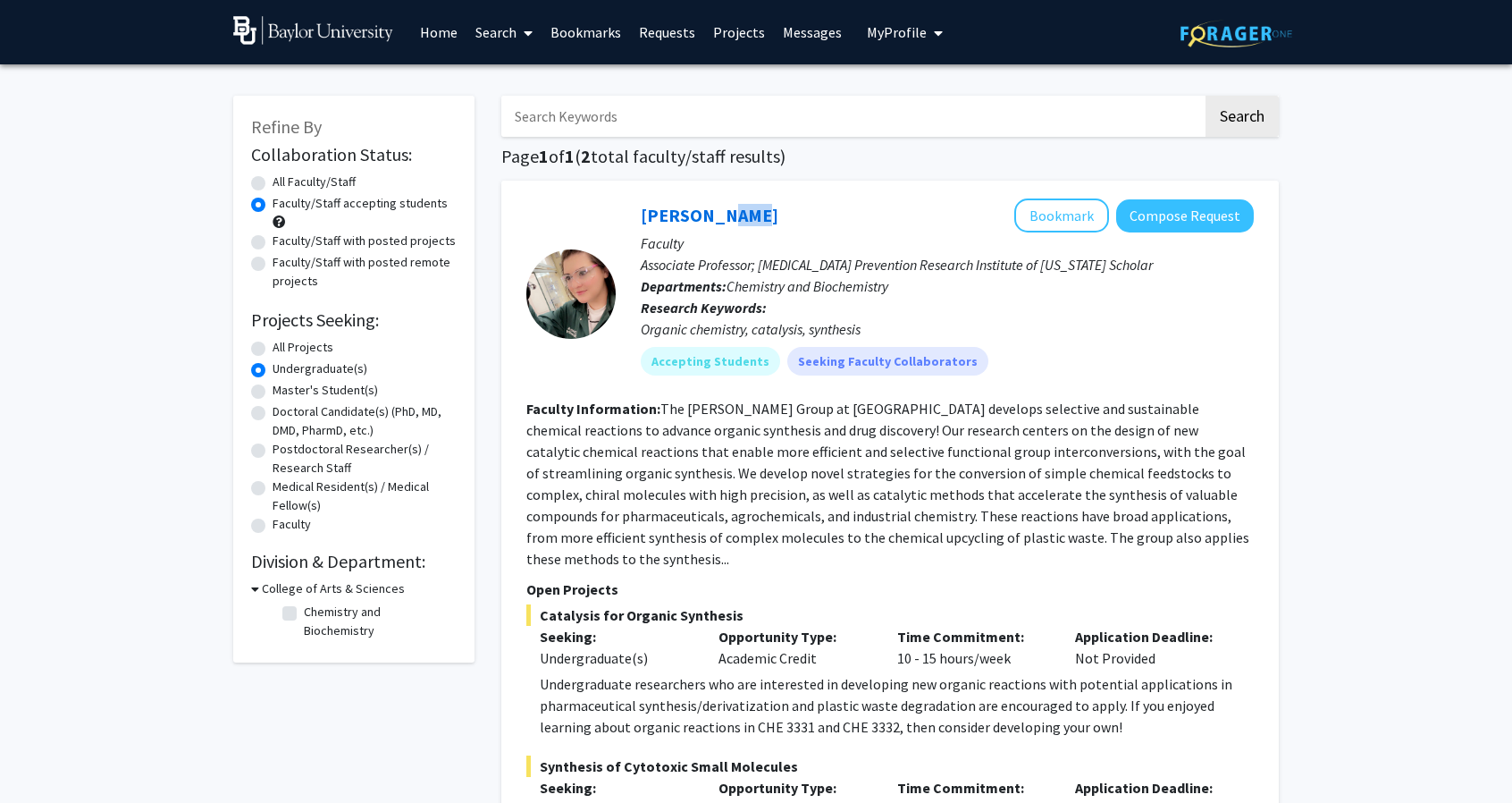
drag, startPoint x: 738, startPoint y: 201, endPoint x: 706, endPoint y: 172, distance: 43.2
click at [821, 225] on div "[PERSON_NAME] Bookmark Compose Request" at bounding box center [948, 215] width 613 height 34
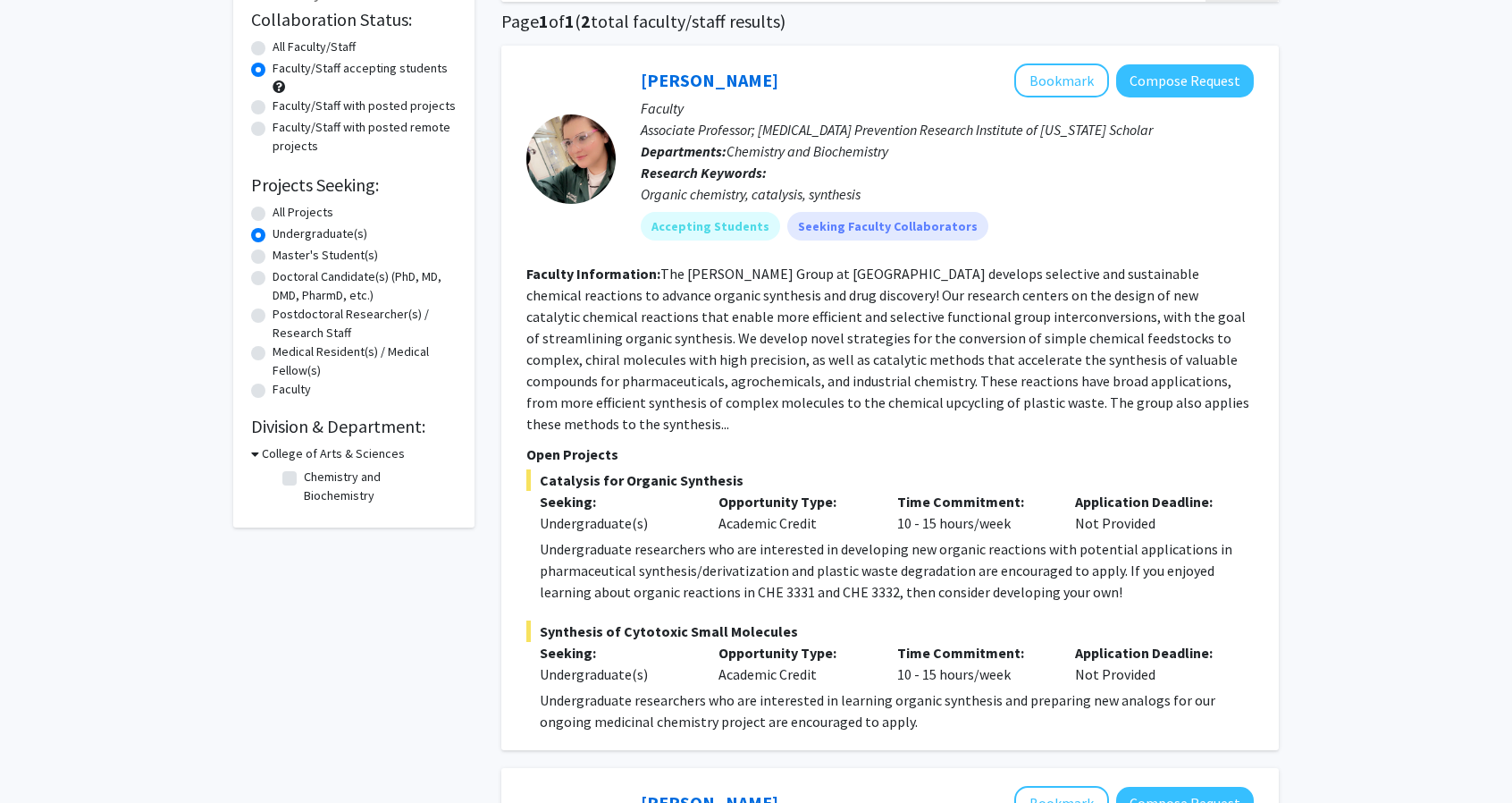
scroll to position [136, 0]
click at [746, 224] on mat-chip "Accepting Students" at bounding box center [710, 225] width 139 height 28
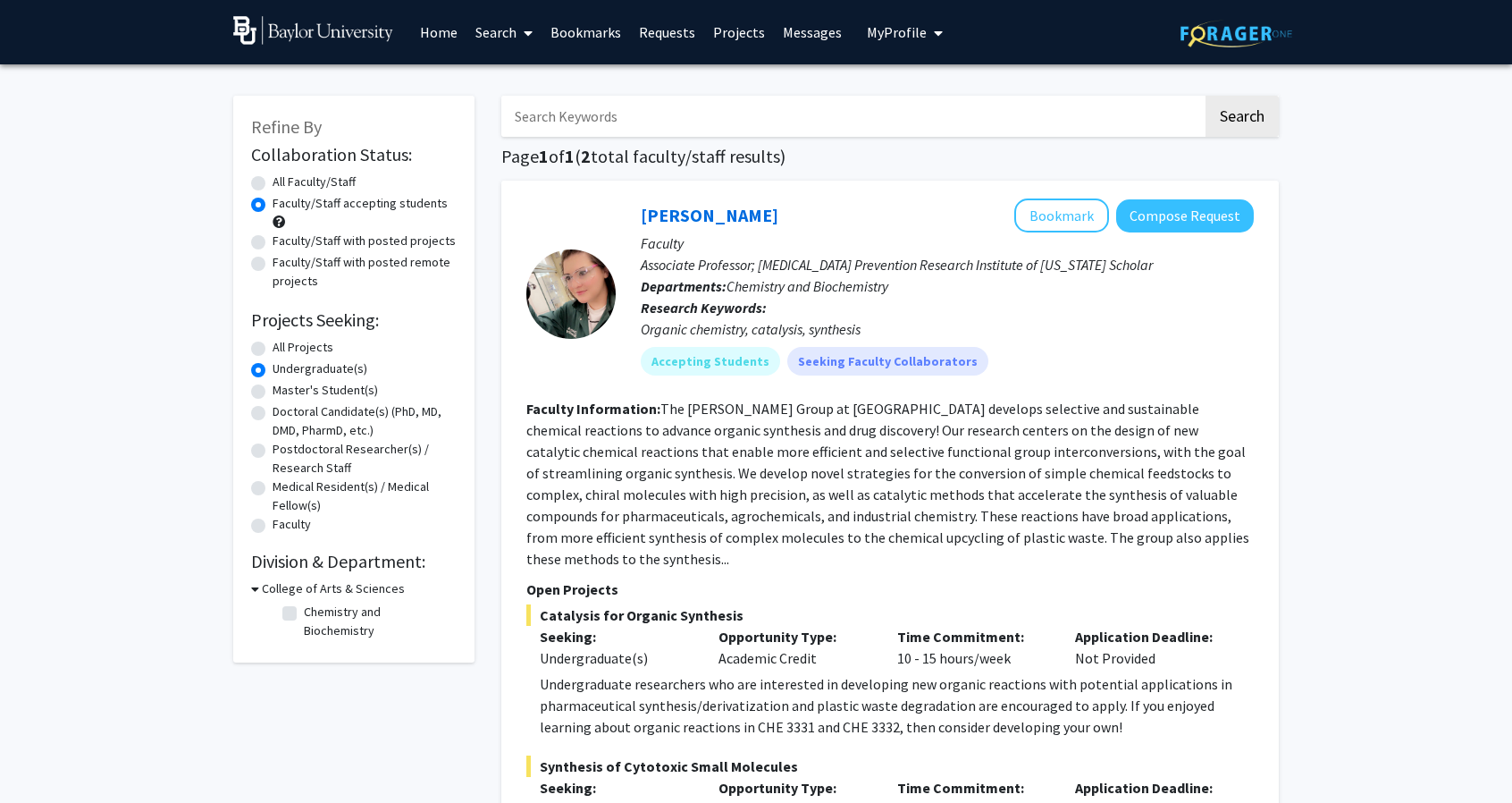
click at [272, 181] on label "All Faculty/Staff" at bounding box center [313, 181] width 83 height 18
click at [272, 181] on input "All Faculty/Staff" at bounding box center [278, 178] width 12 height 12
radio input "true"
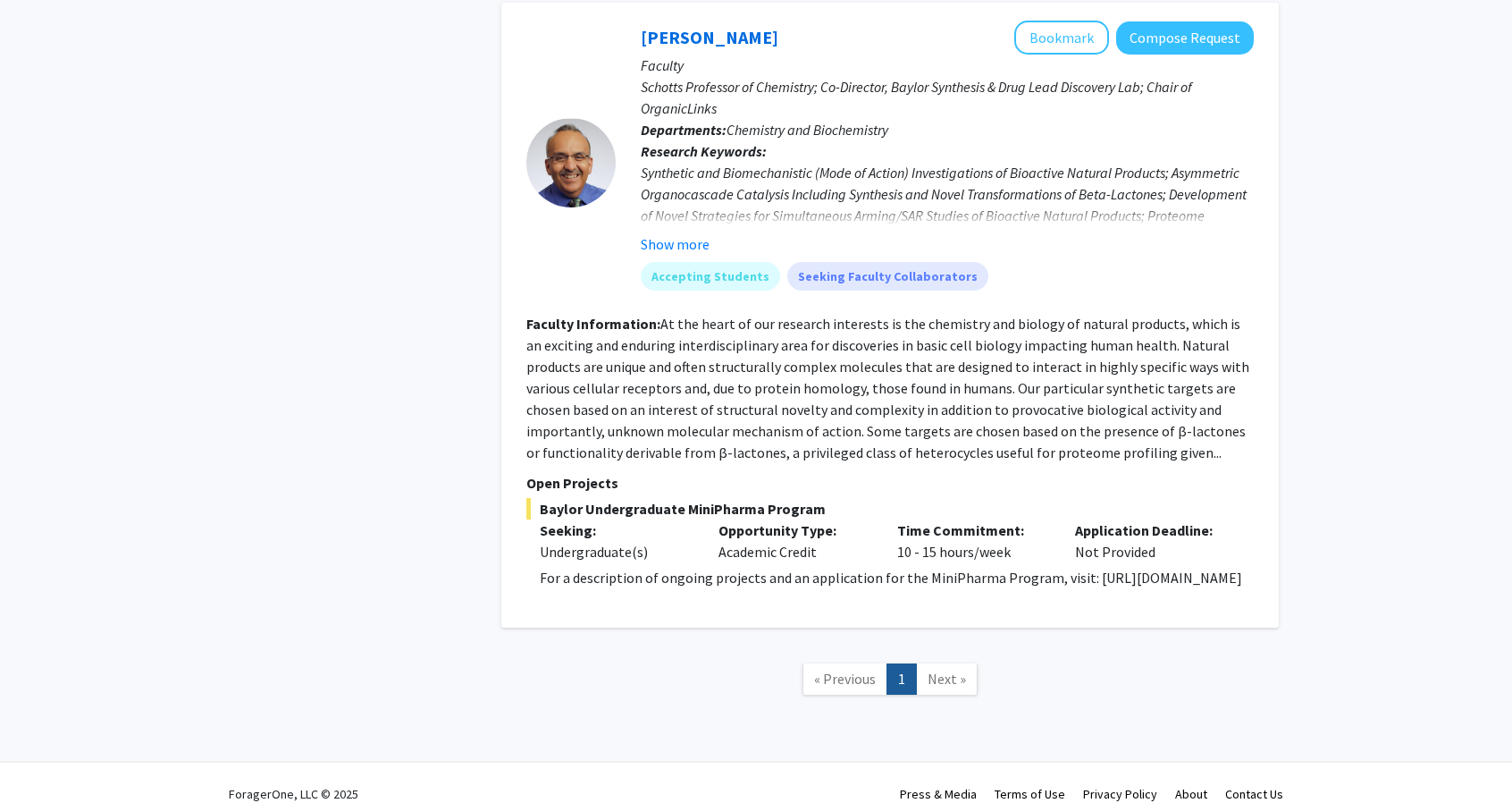
scroll to position [923, 0]
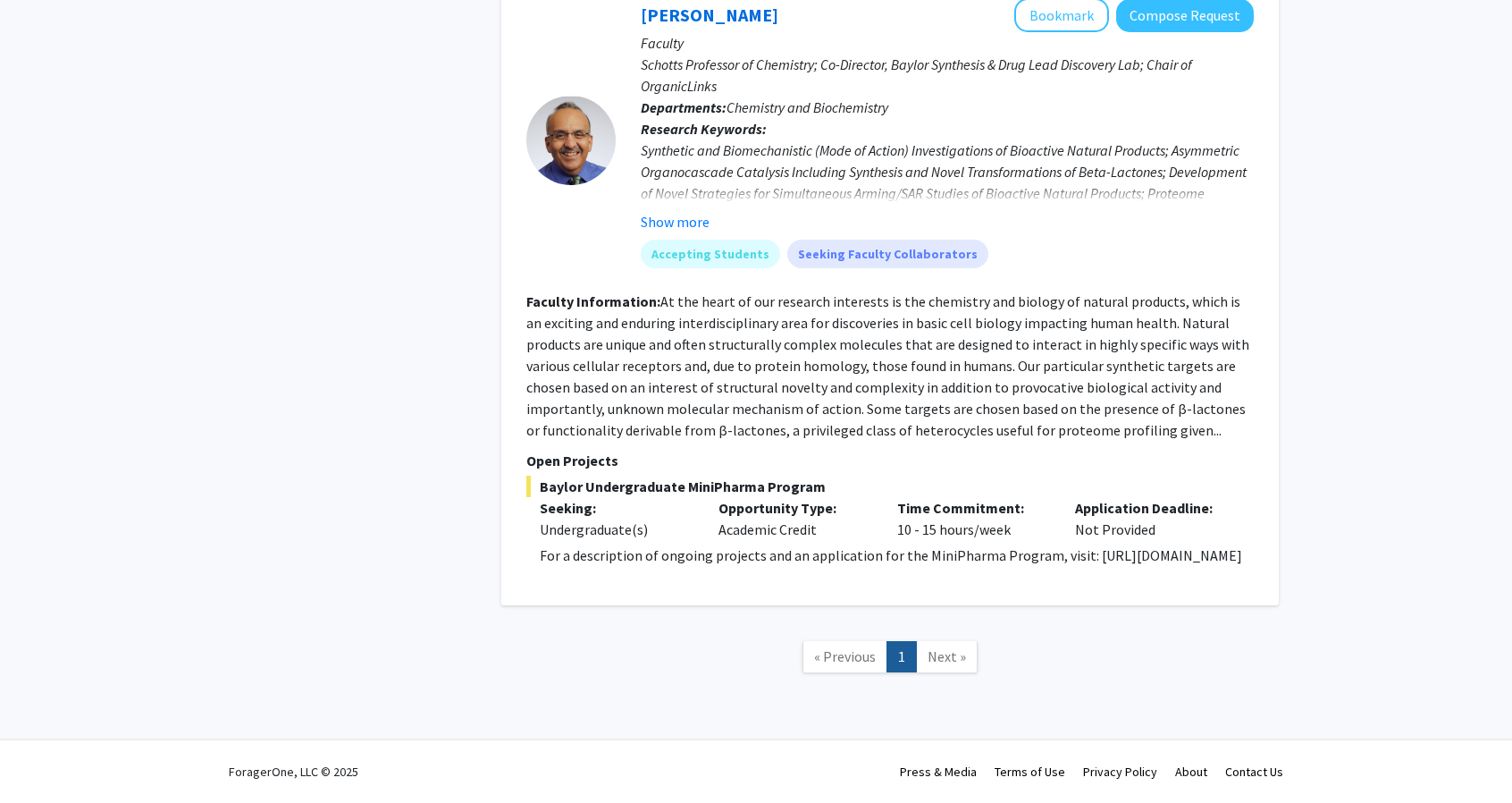
drag, startPoint x: 771, startPoint y: 551, endPoint x: 492, endPoint y: 554, distance: 279.0
copy p "[URL][DOMAIN_NAME]"
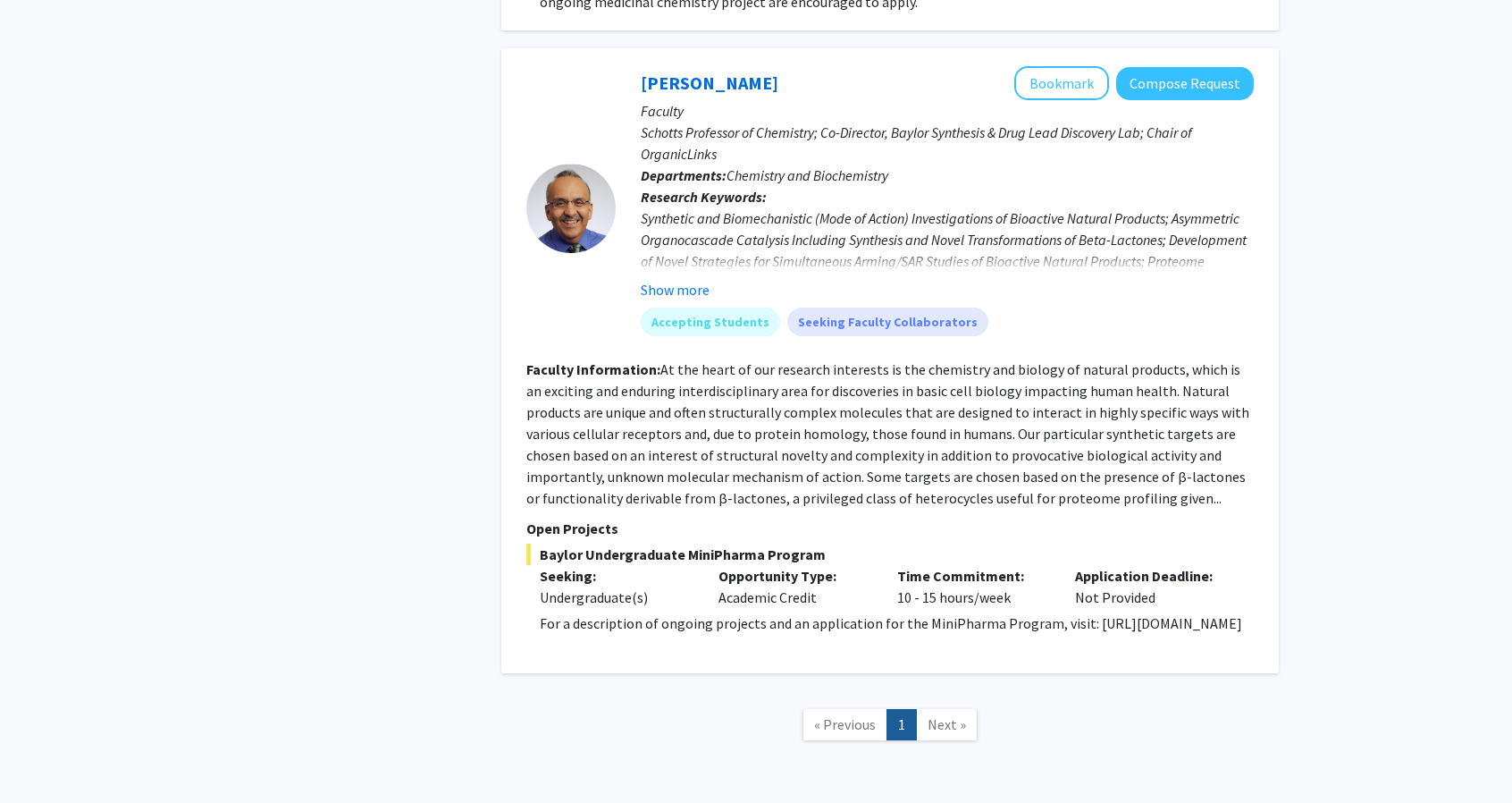
scroll to position [851, 0]
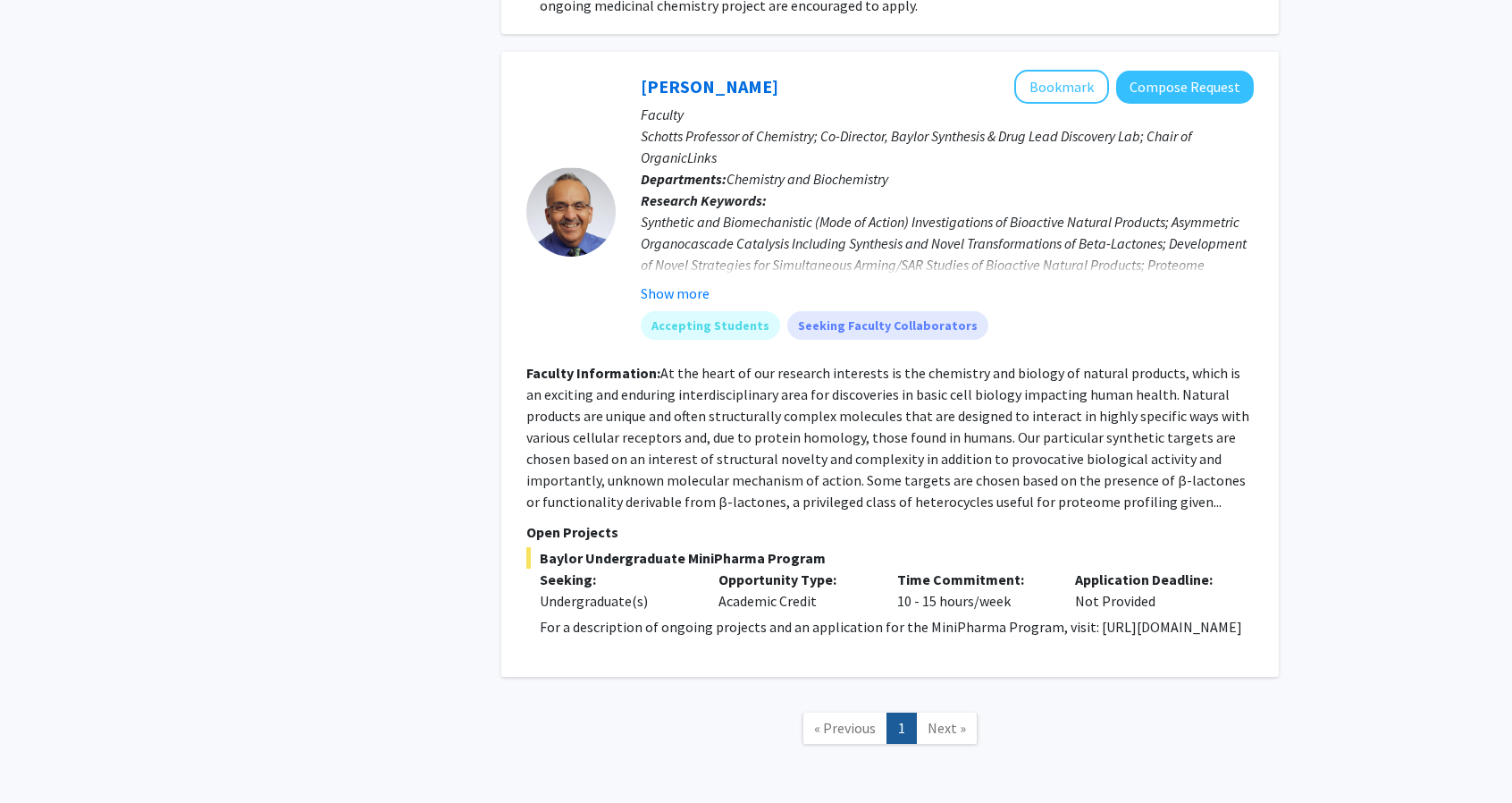
copy p "[URL][DOMAIN_NAME]"
click at [694, 282] on button "Show more" at bounding box center [675, 293] width 69 height 21
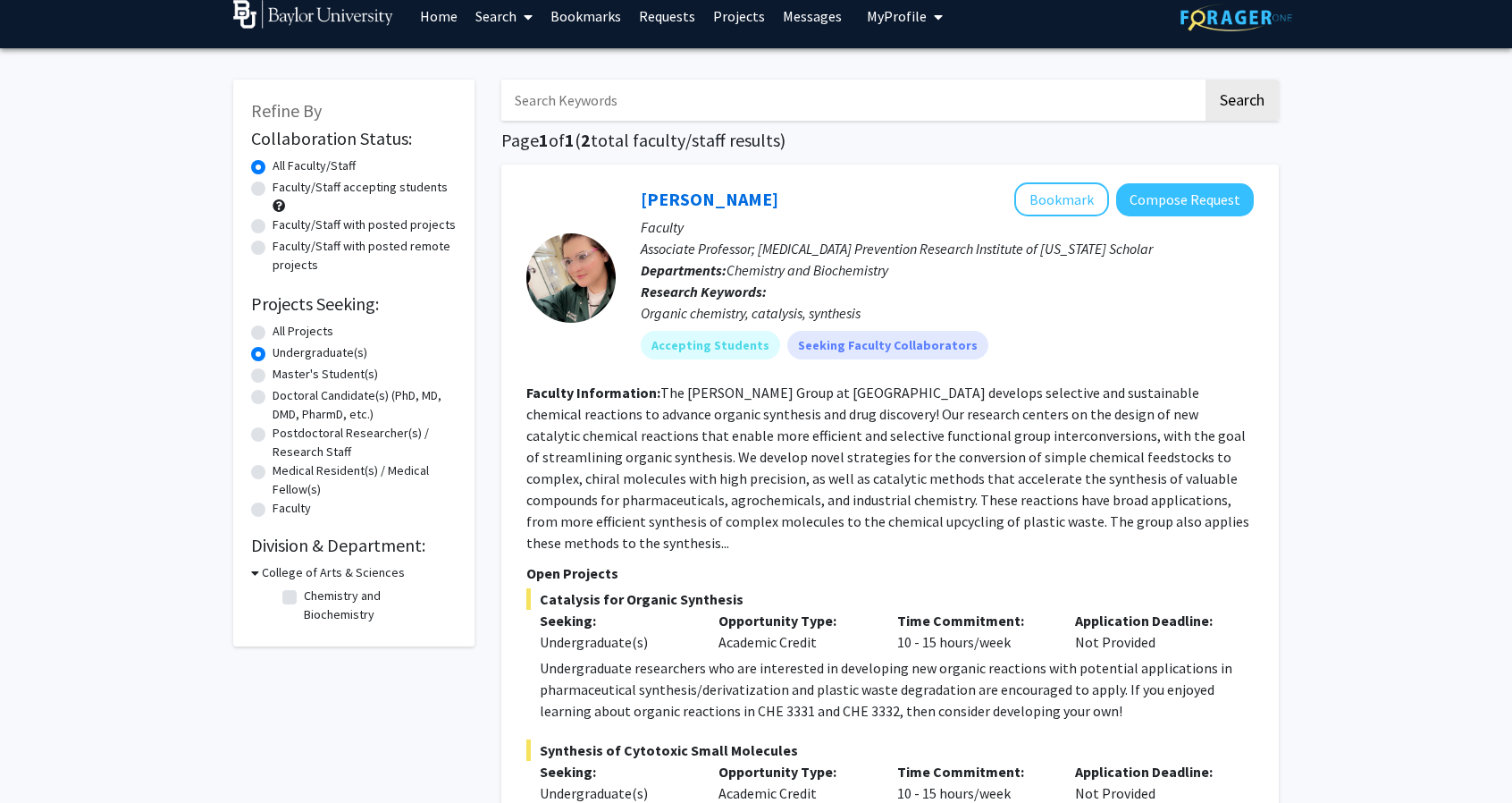
scroll to position [15, 0]
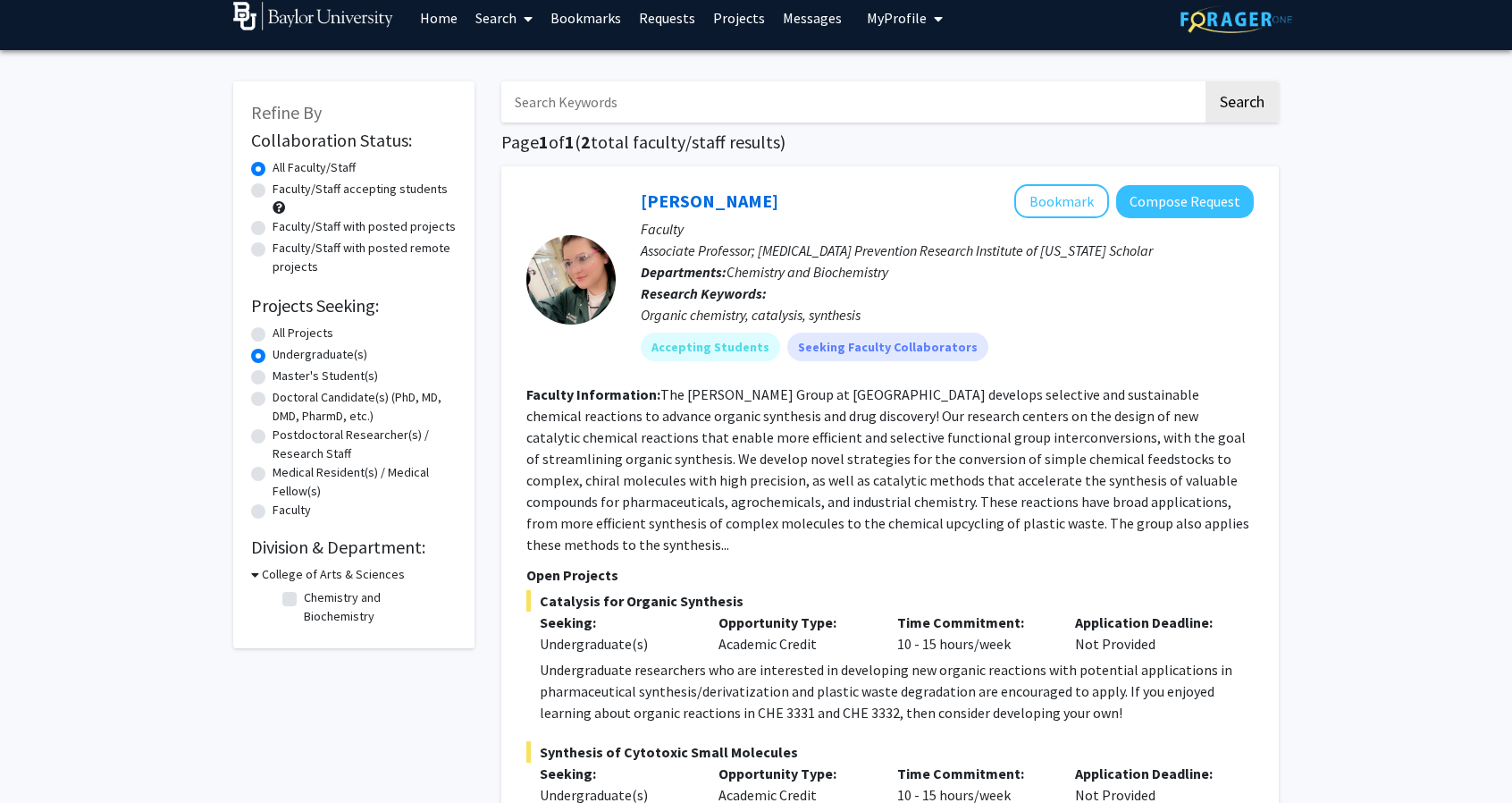
click at [858, 311] on div "Organic chemistry, catalysis, synthesis" at bounding box center [948, 314] width 613 height 21
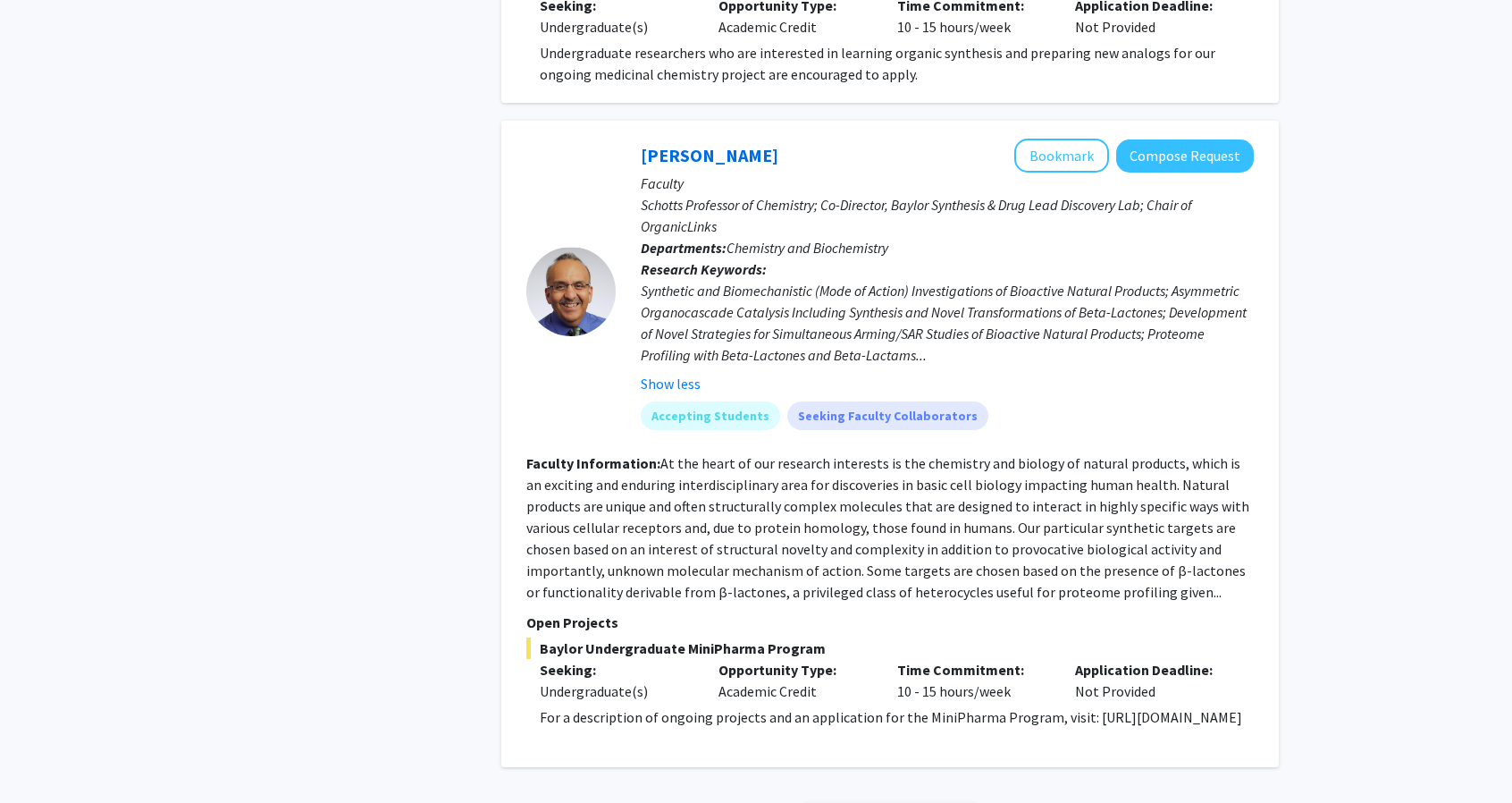
scroll to position [0, 0]
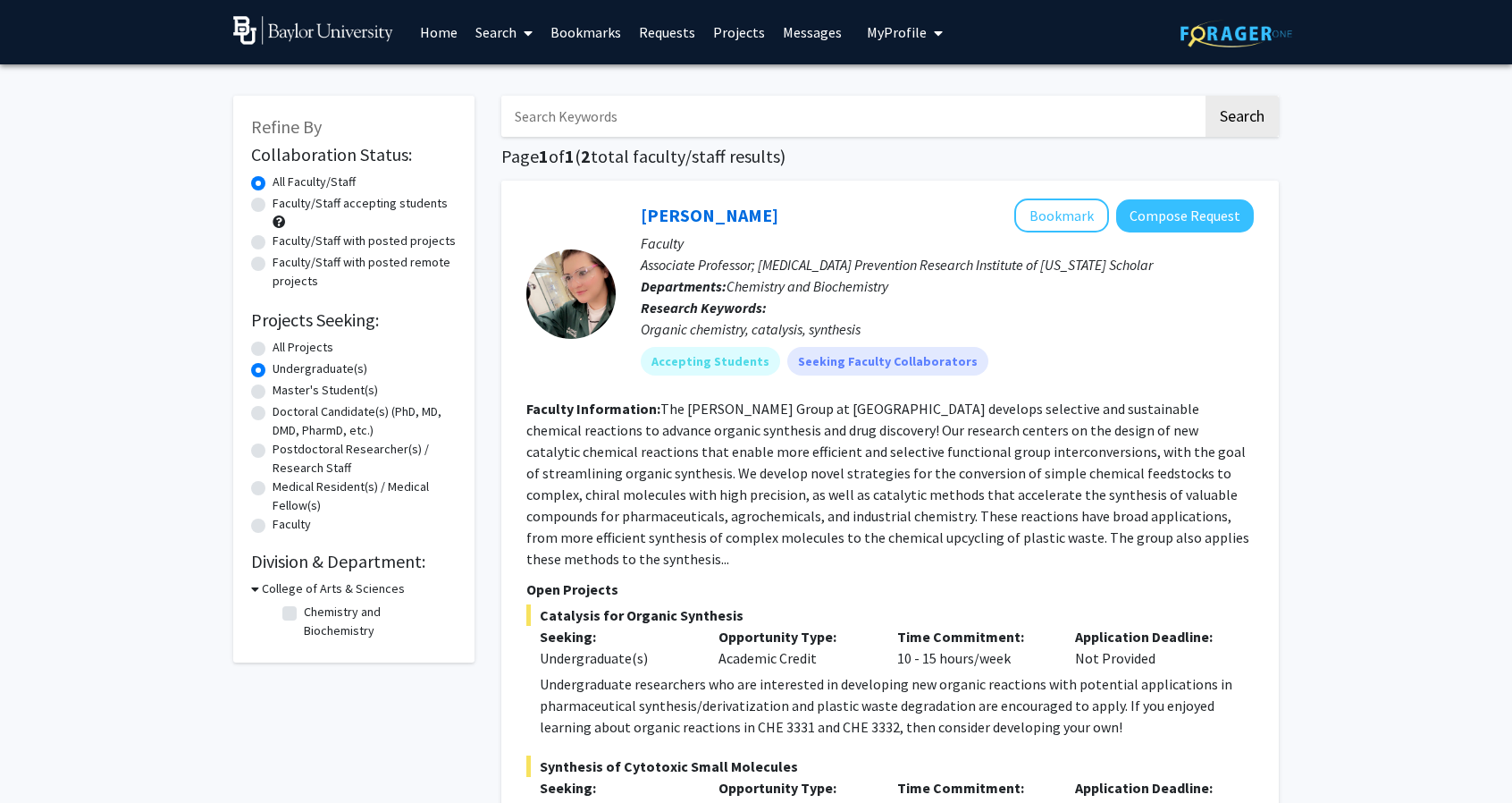
click at [272, 347] on label "All Projects" at bounding box center [303, 347] width 60 height 18
click at [272, 347] on input "All Projects" at bounding box center [278, 344] width 12 height 12
radio input "true"
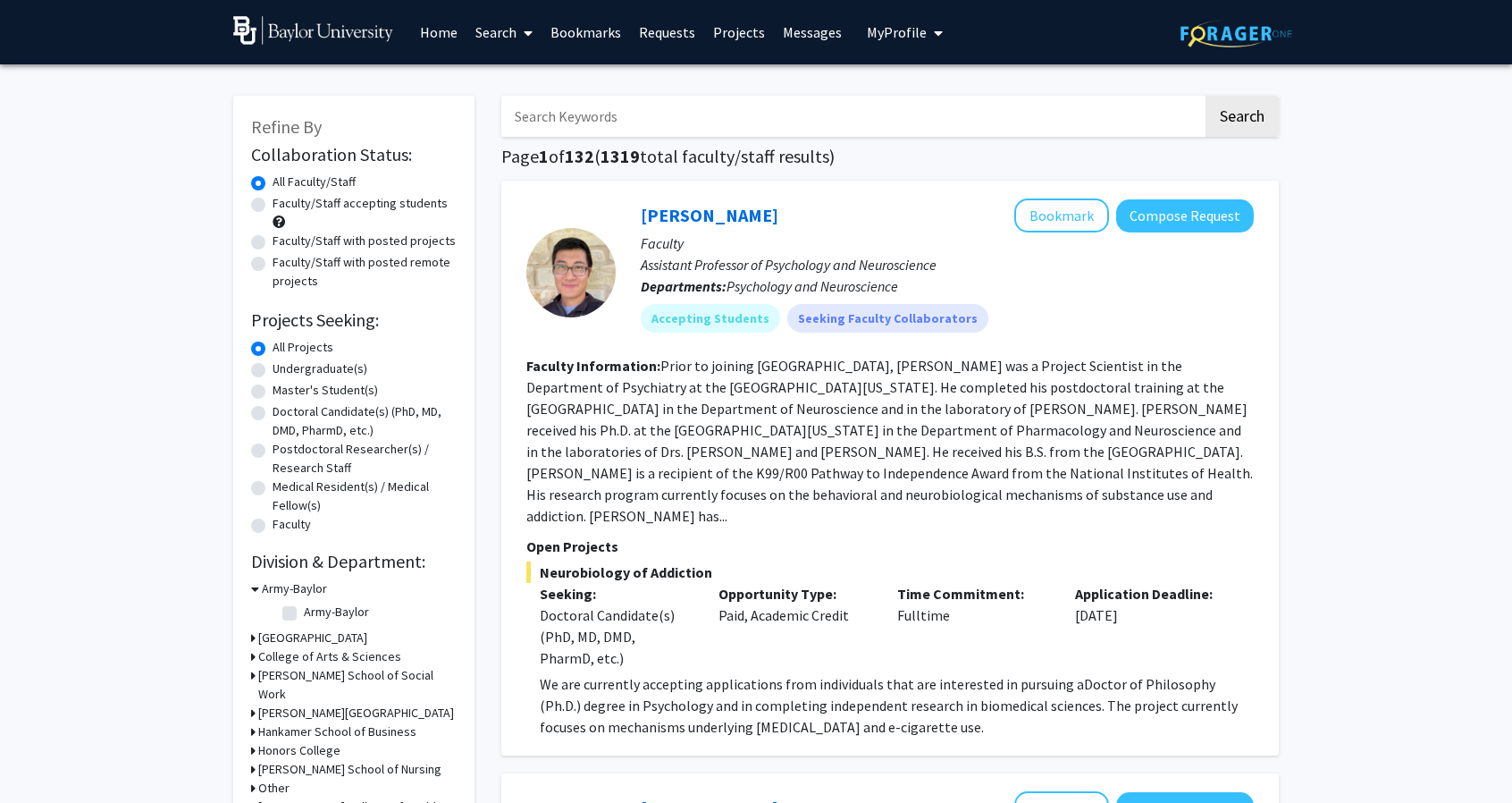
click at [272, 375] on label "Undergraduate(s)" at bounding box center [319, 368] width 94 height 18
click at [272, 371] on input "Undergraduate(s)" at bounding box center [278, 365] width 12 height 12
radio input "true"
